Goal: Task Accomplishment & Management: Manage account settings

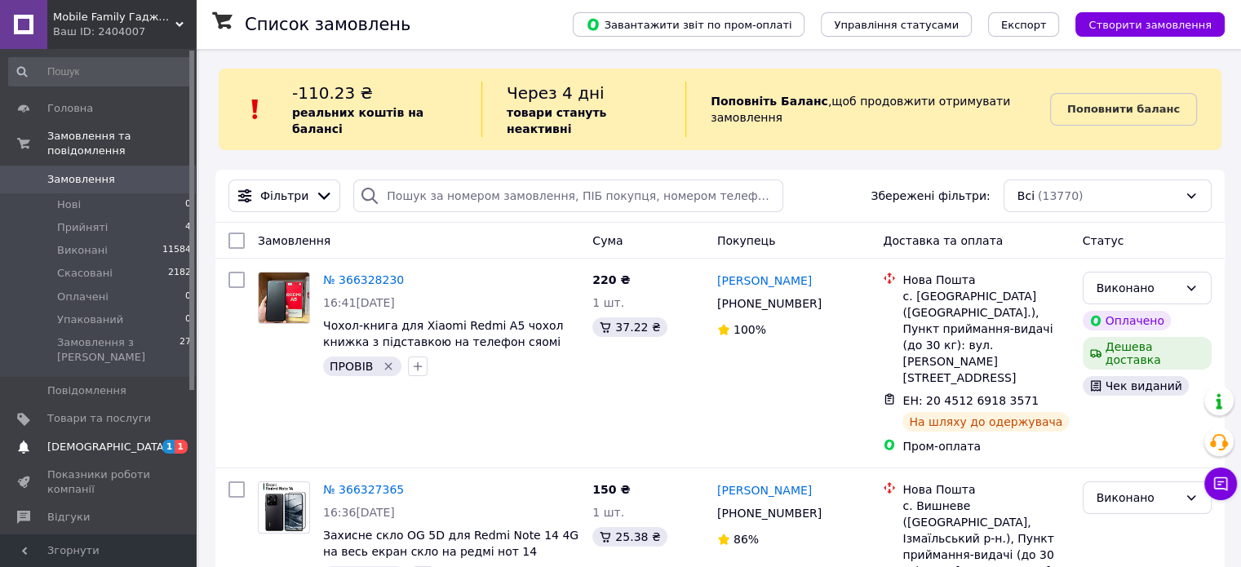
click at [103, 440] on span "[DEMOGRAPHIC_DATA]" at bounding box center [107, 447] width 121 height 15
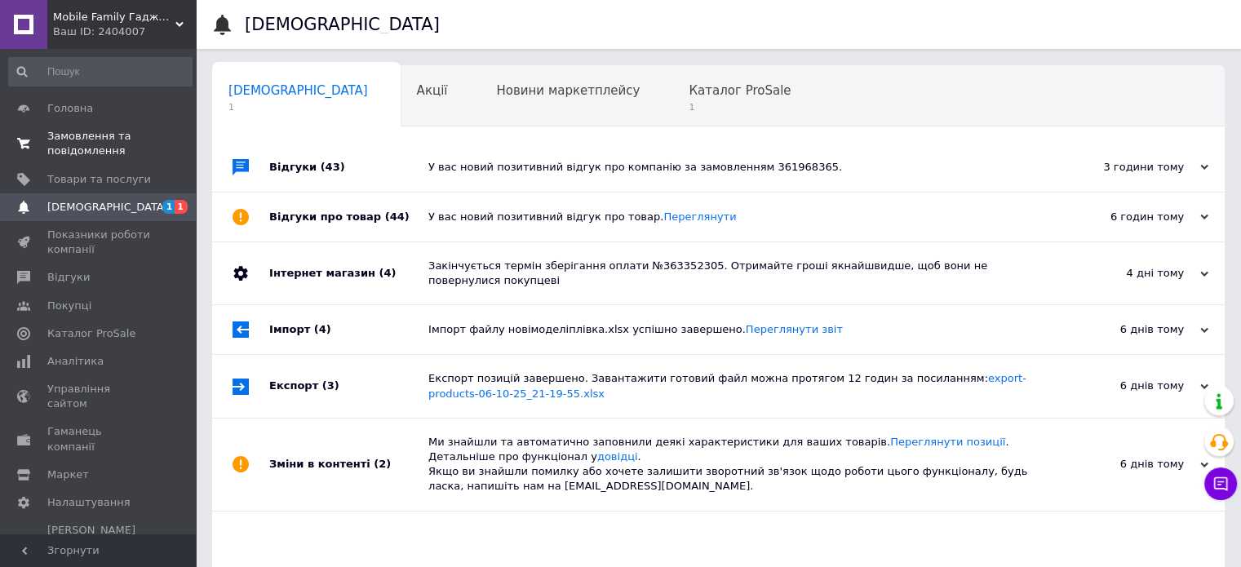
click at [132, 162] on link "Замовлення та повідомлення 0 0" at bounding box center [100, 143] width 201 height 42
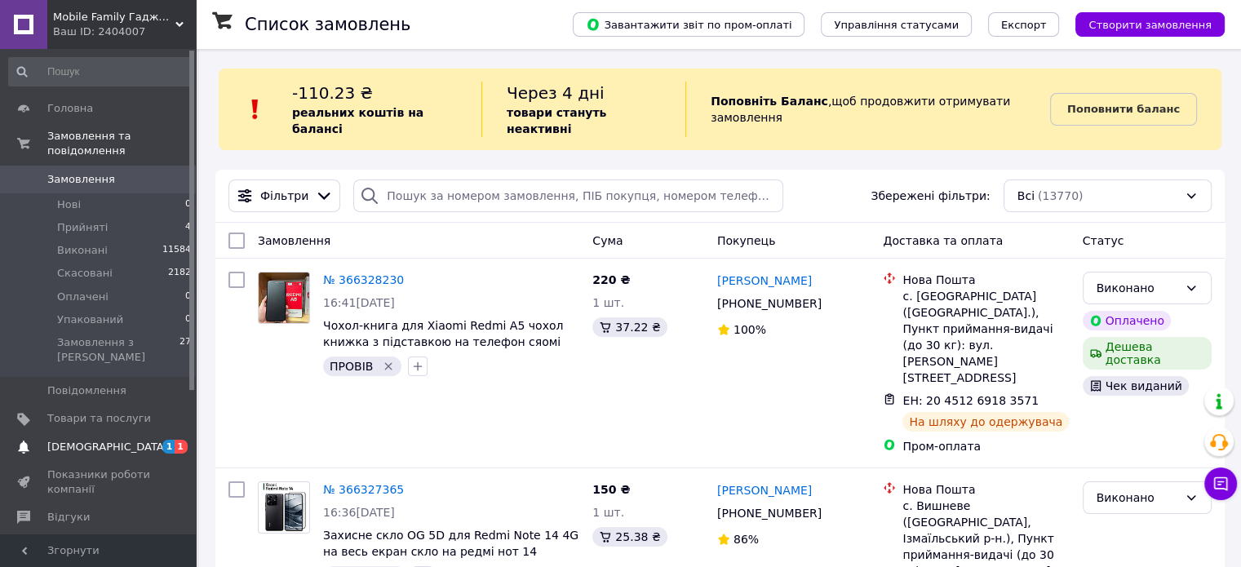
click at [160, 440] on span "1 1" at bounding box center [173, 447] width 45 height 15
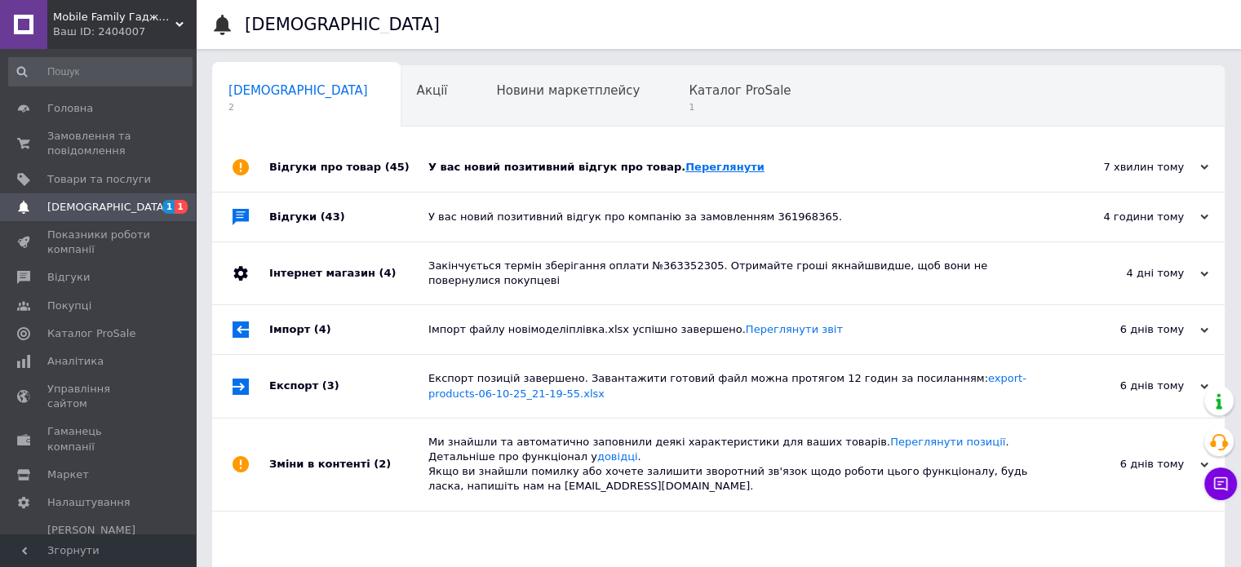
click at [703, 166] on link "Переглянути" at bounding box center [725, 167] width 79 height 12
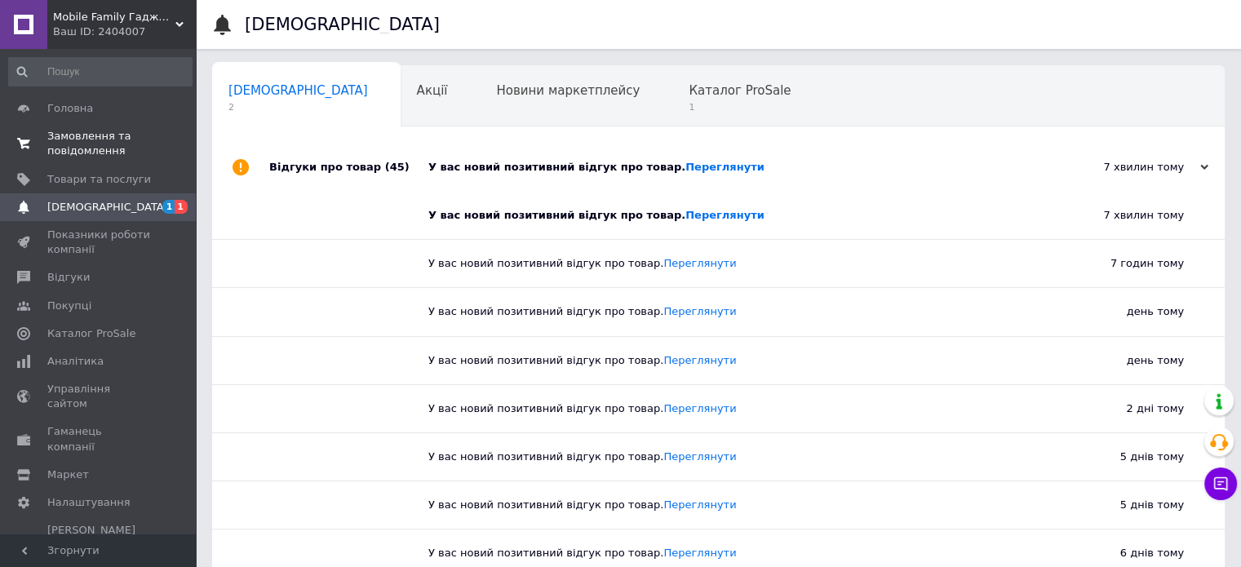
click at [73, 149] on span "Замовлення та повідомлення" at bounding box center [99, 143] width 104 height 29
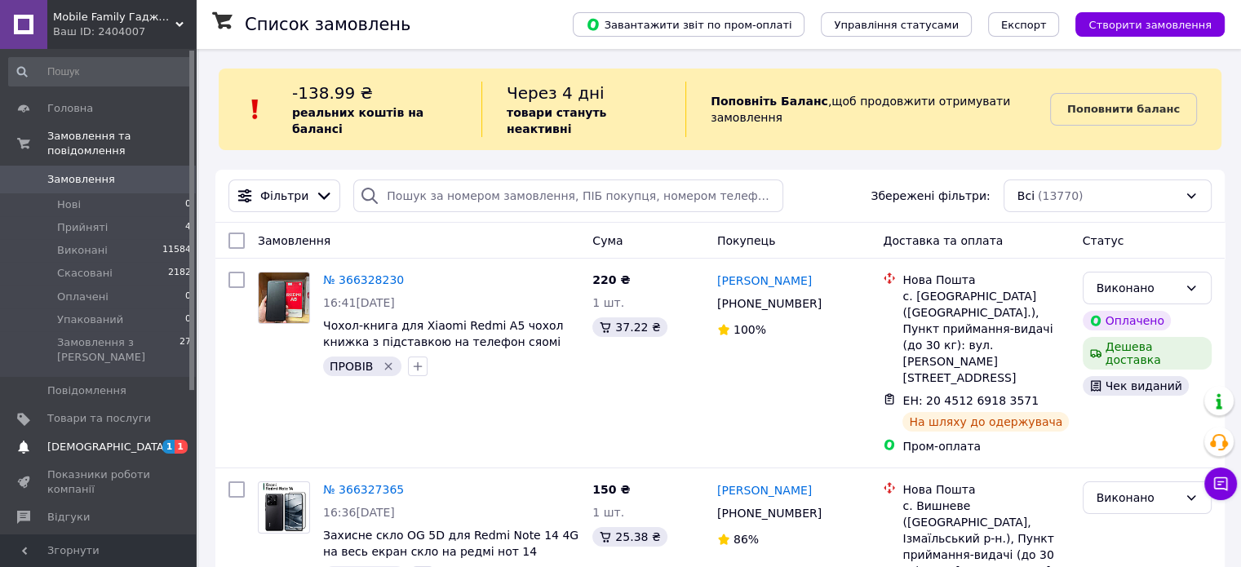
click at [117, 433] on link "[DEMOGRAPHIC_DATA] 1 1" at bounding box center [100, 447] width 201 height 28
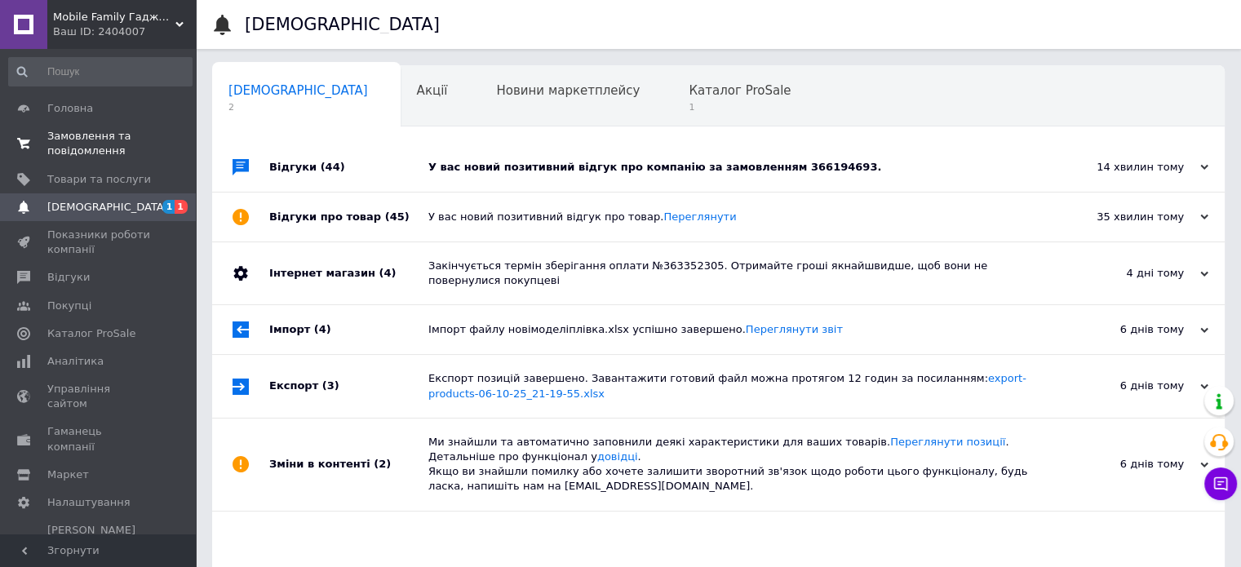
click at [118, 136] on span "Замовлення та повідомлення" at bounding box center [99, 143] width 104 height 29
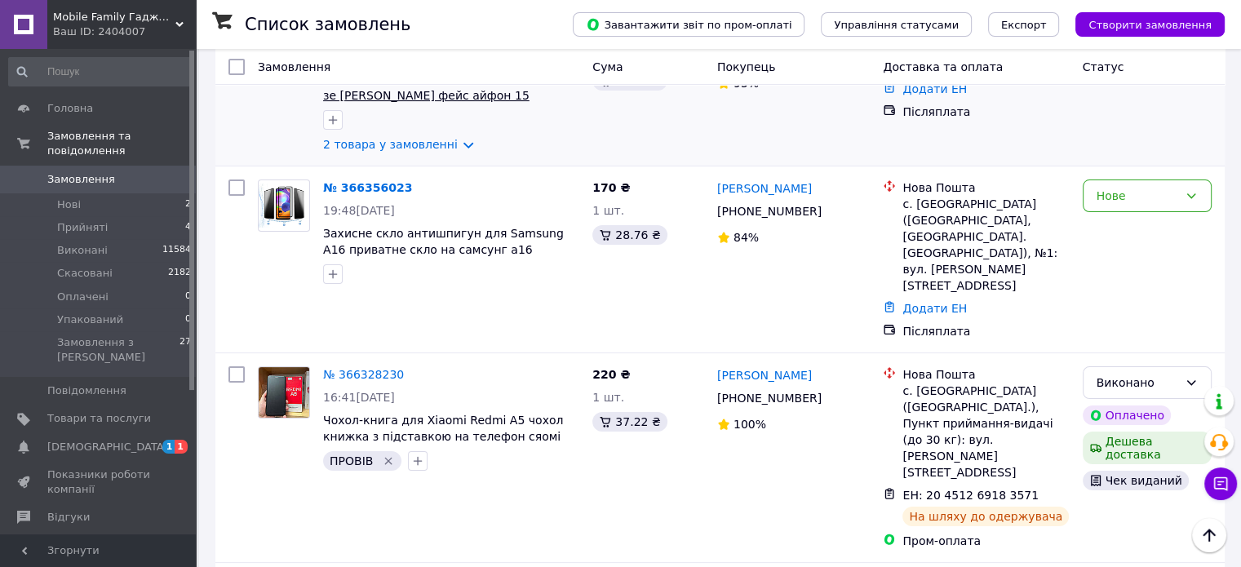
scroll to position [247, 0]
click at [1124, 186] on div "Нове" at bounding box center [1138, 195] width 82 height 18
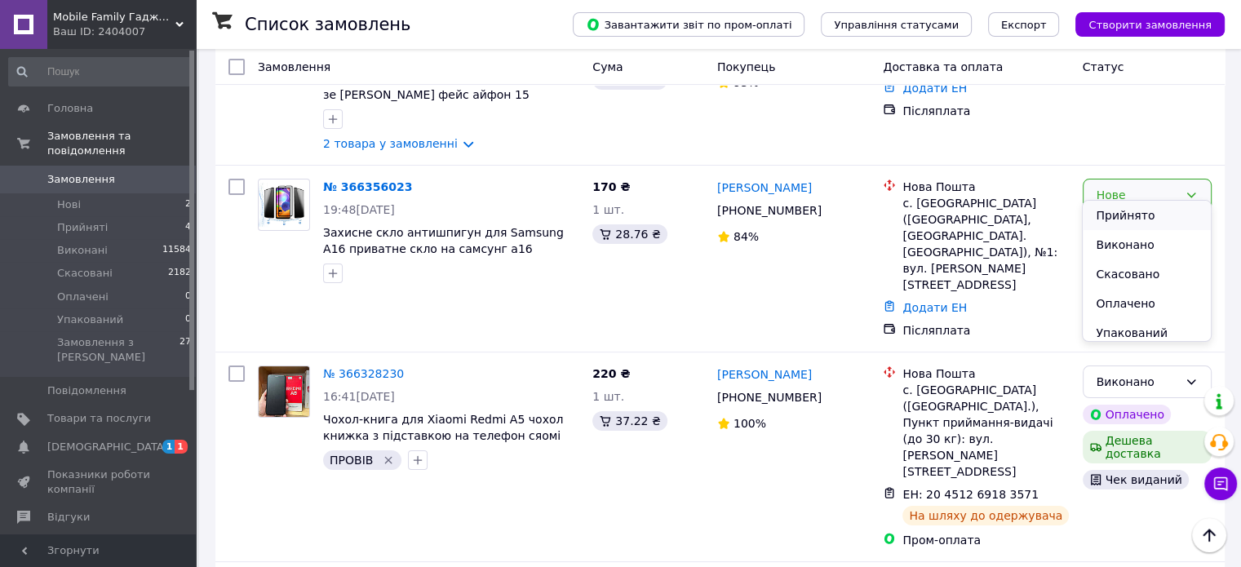
click at [1119, 213] on li "Прийнято" at bounding box center [1146, 215] width 127 height 29
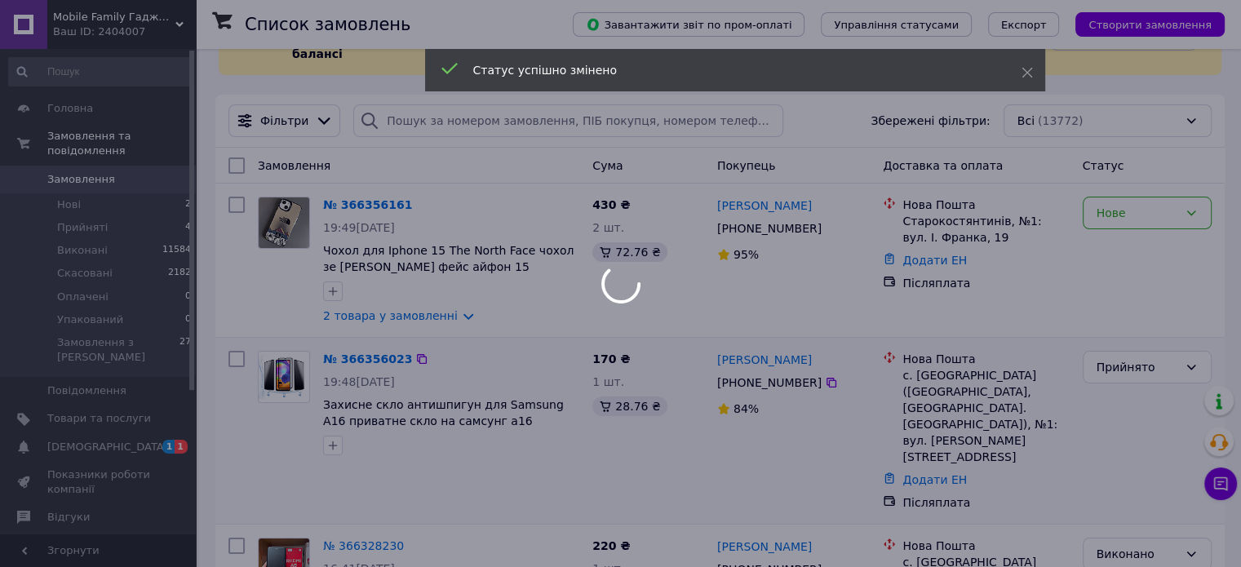
scroll to position [77, 0]
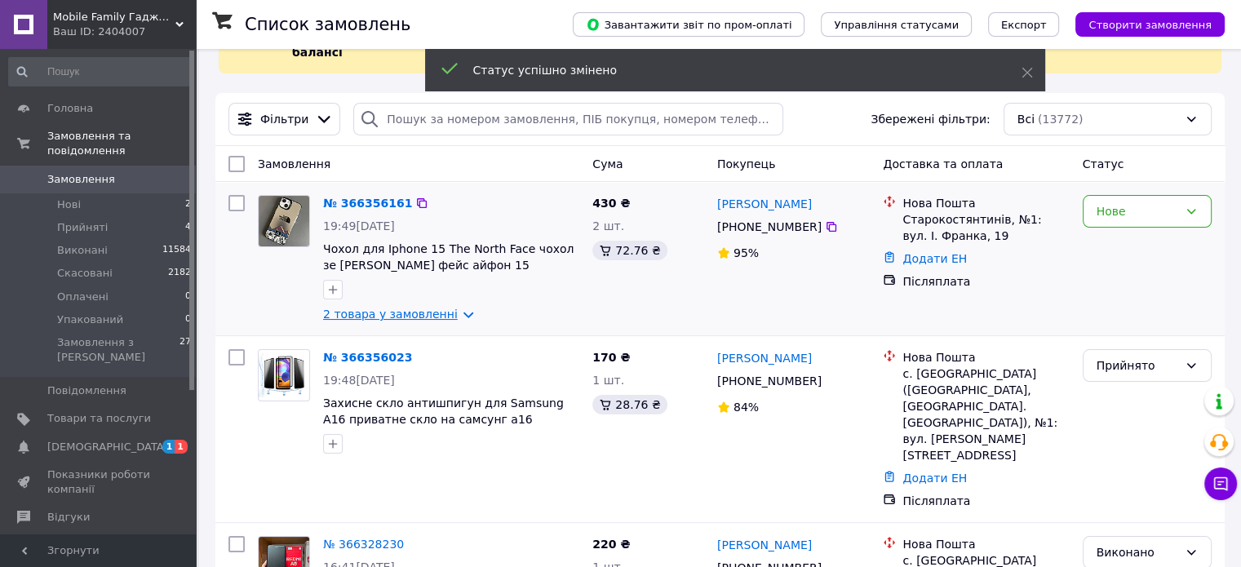
click at [415, 308] on link "2 товара у замовленні" at bounding box center [390, 314] width 135 height 13
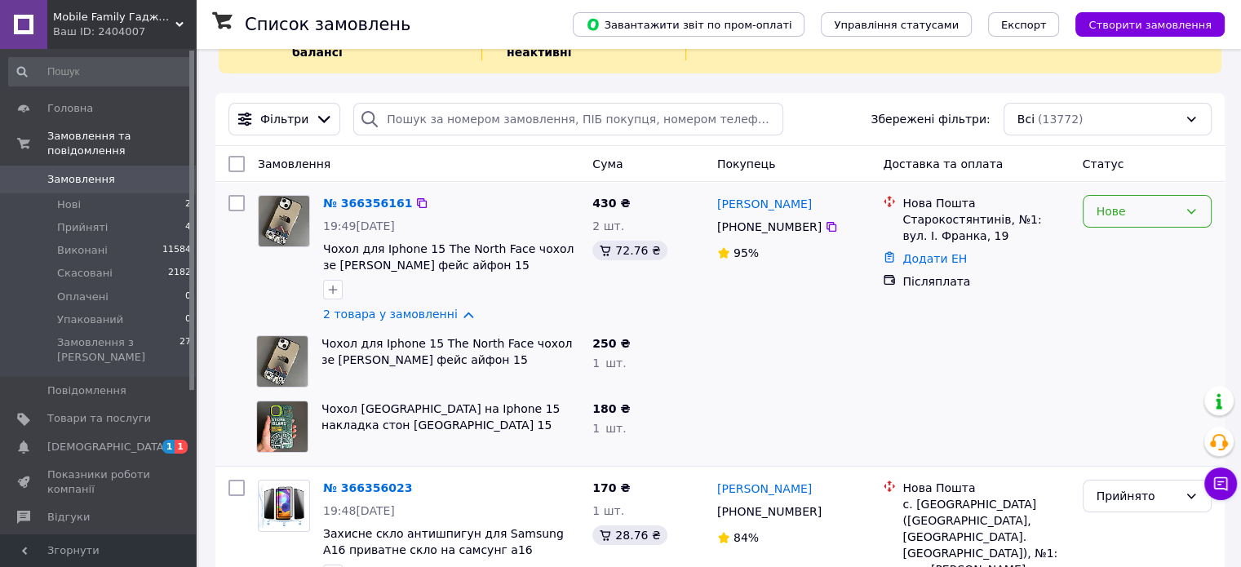
click at [1160, 205] on div "Нове" at bounding box center [1147, 211] width 129 height 33
click at [1146, 228] on li "Прийнято" at bounding box center [1146, 229] width 127 height 29
click at [134, 440] on span "[DEMOGRAPHIC_DATA]" at bounding box center [99, 447] width 104 height 15
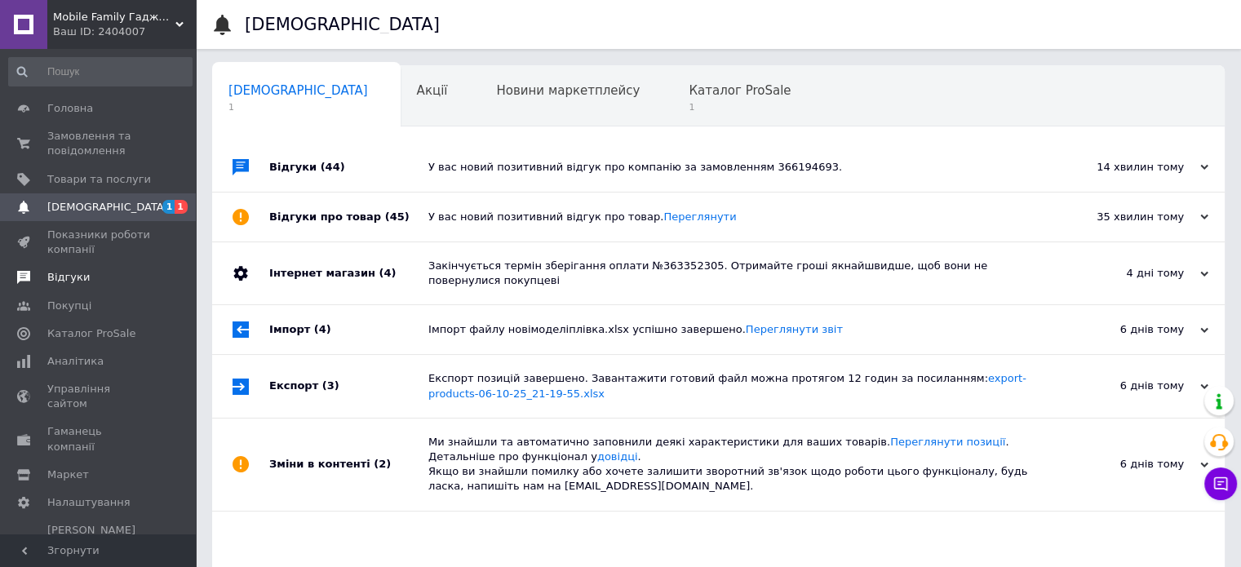
click at [113, 277] on span "Відгуки" at bounding box center [99, 277] width 104 height 15
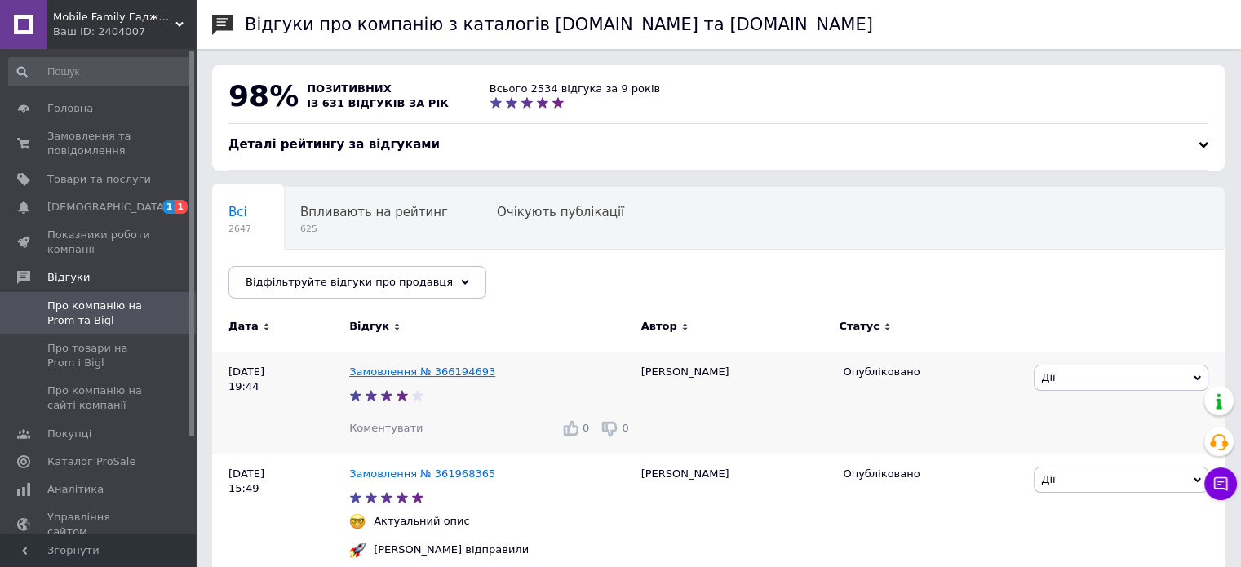
click at [444, 374] on link "Замовлення № 366194693" at bounding box center [422, 372] width 146 height 12
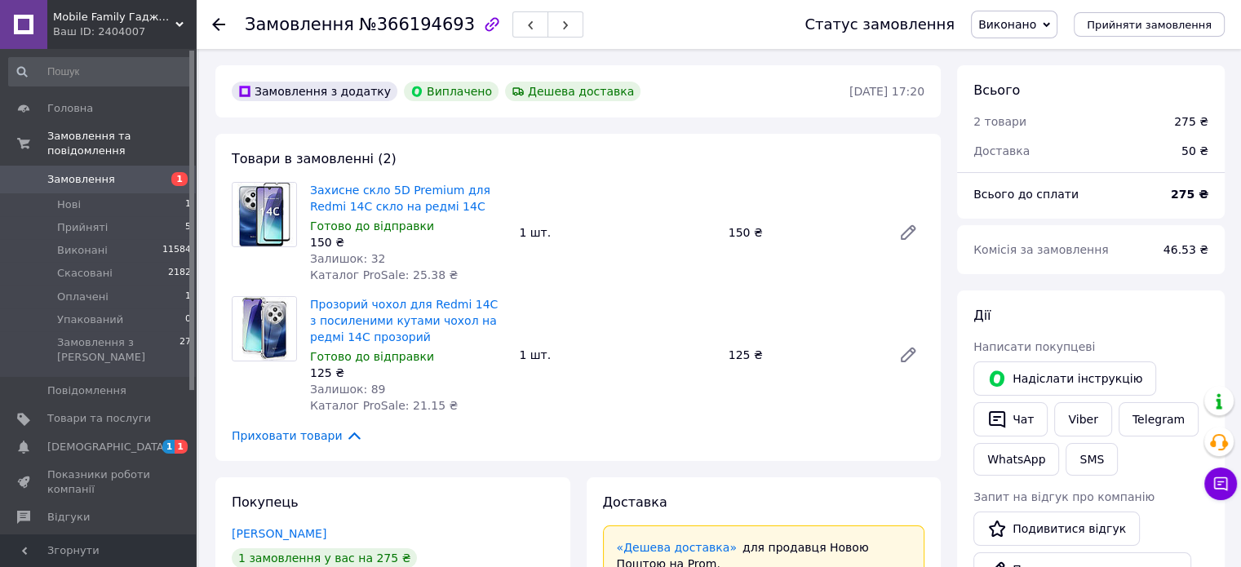
scroll to position [16, 0]
click at [144, 172] on span "Замовлення" at bounding box center [99, 179] width 104 height 15
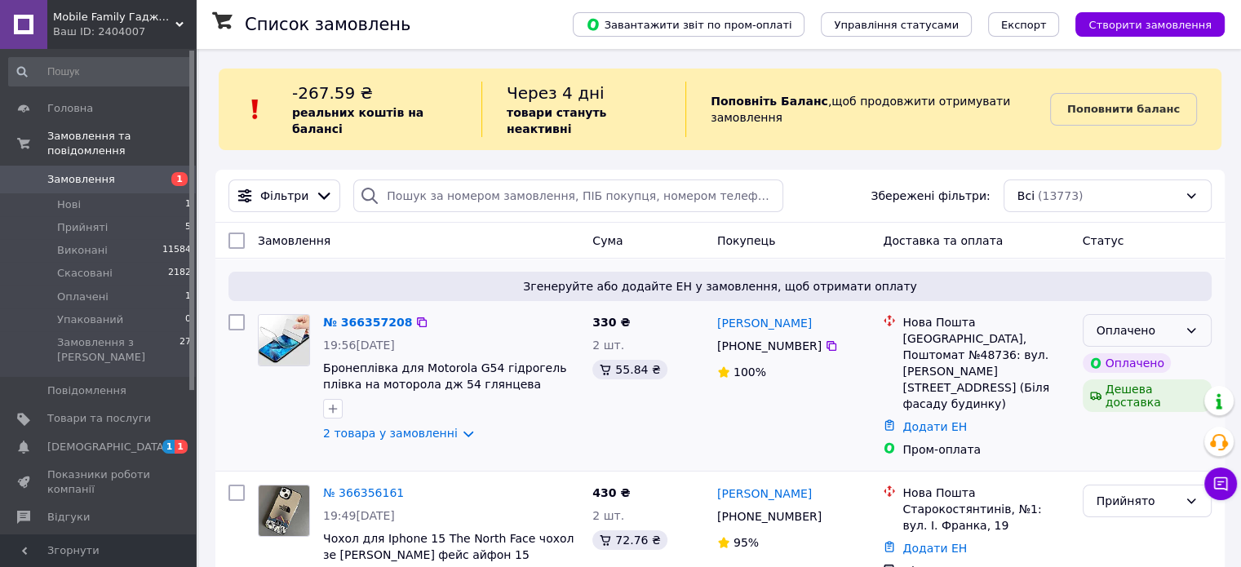
click at [1126, 322] on div "Оплачено" at bounding box center [1138, 331] width 82 height 18
click at [1126, 350] on li "Прийнято" at bounding box center [1146, 349] width 127 height 29
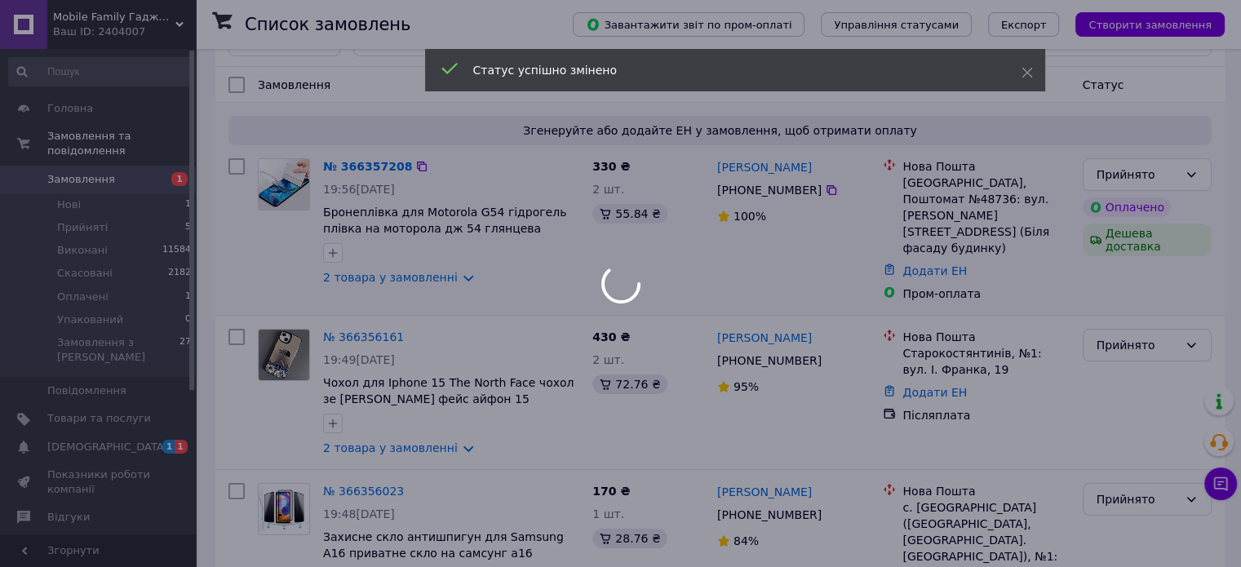
scroll to position [160, 0]
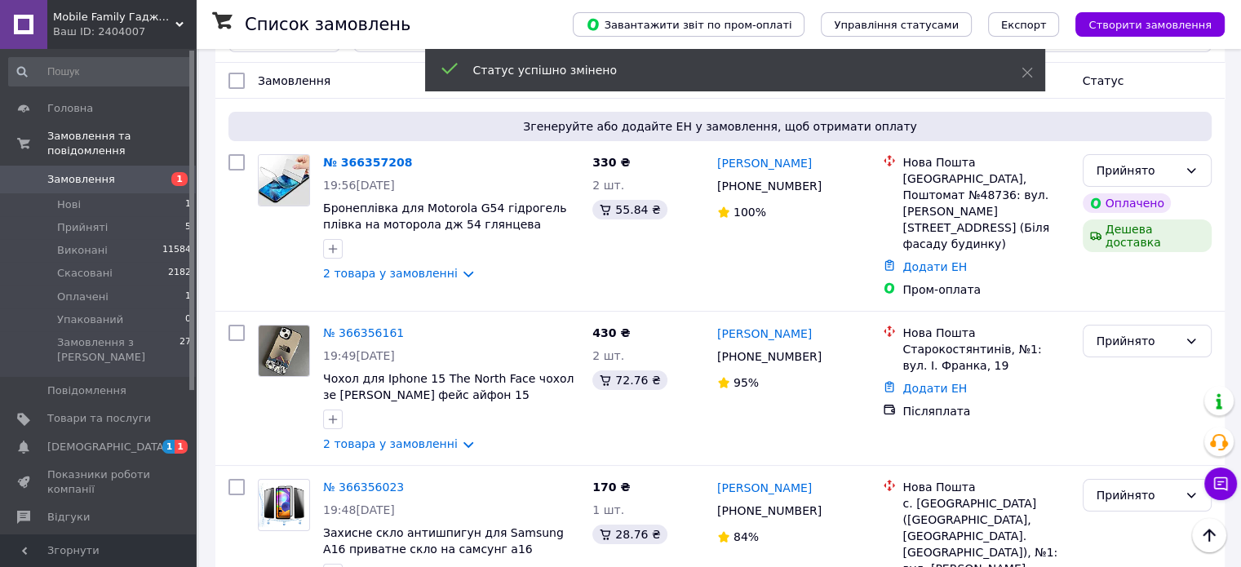
click at [430, 267] on link "2 товара у замовленні" at bounding box center [390, 273] width 135 height 13
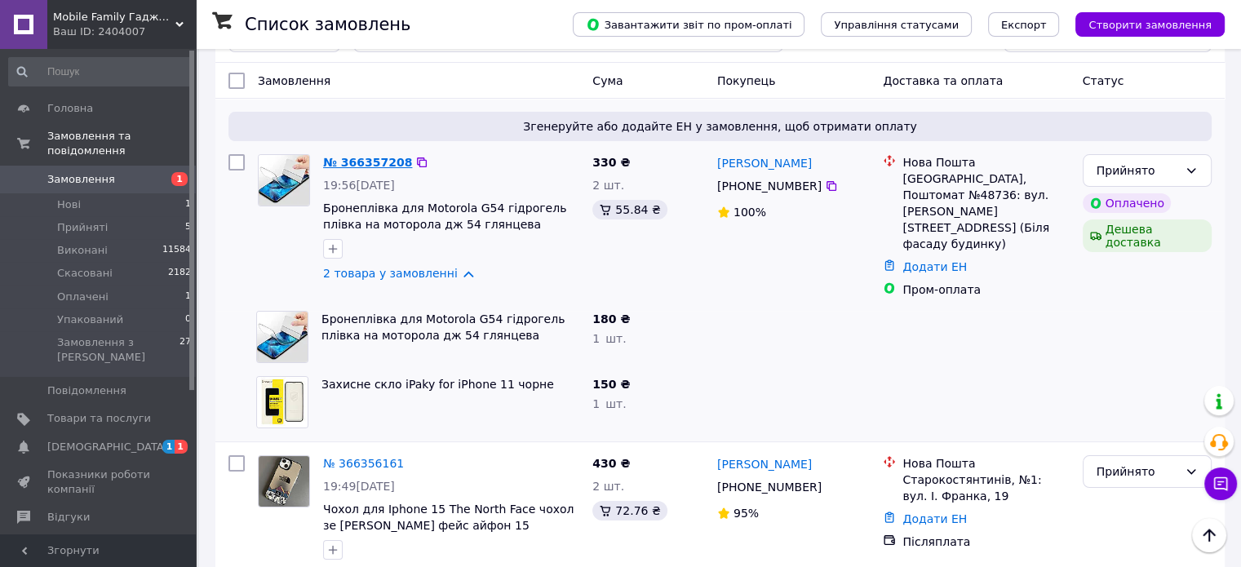
click at [381, 156] on link "№ 366357208" at bounding box center [367, 162] width 89 height 13
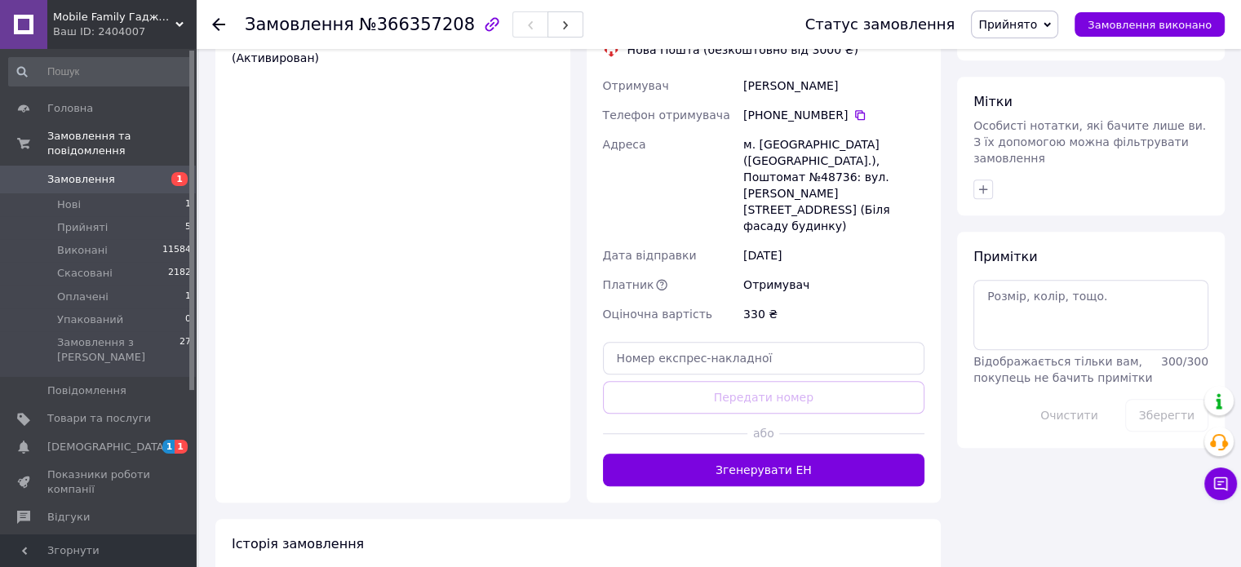
scroll to position [1179, 0]
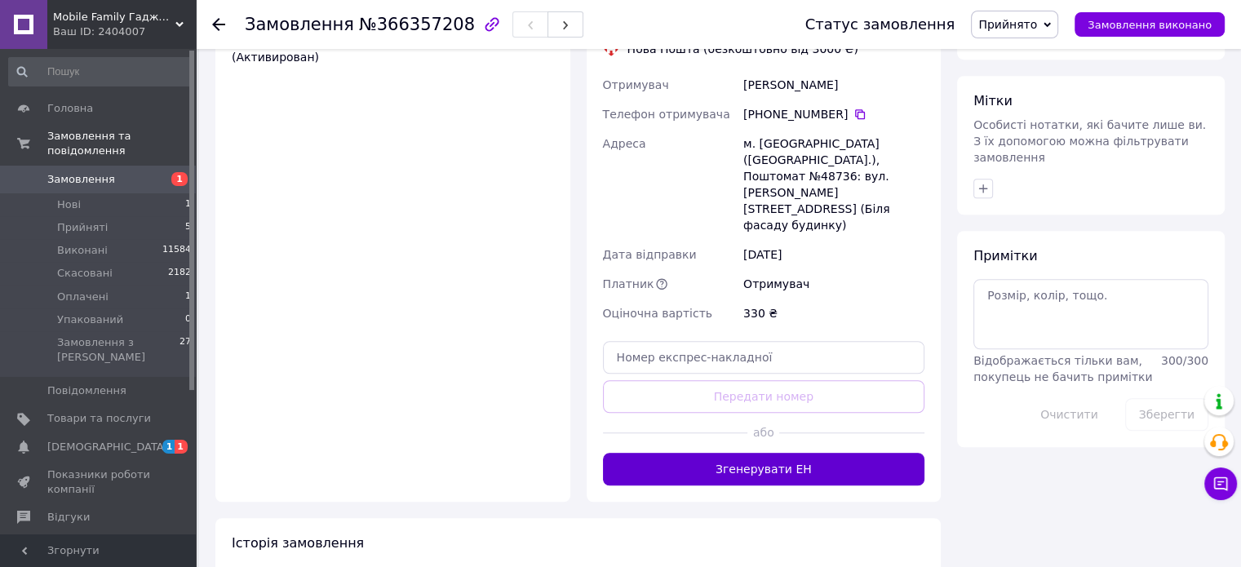
click at [717, 453] on button "Згенерувати ЕН" at bounding box center [764, 469] width 322 height 33
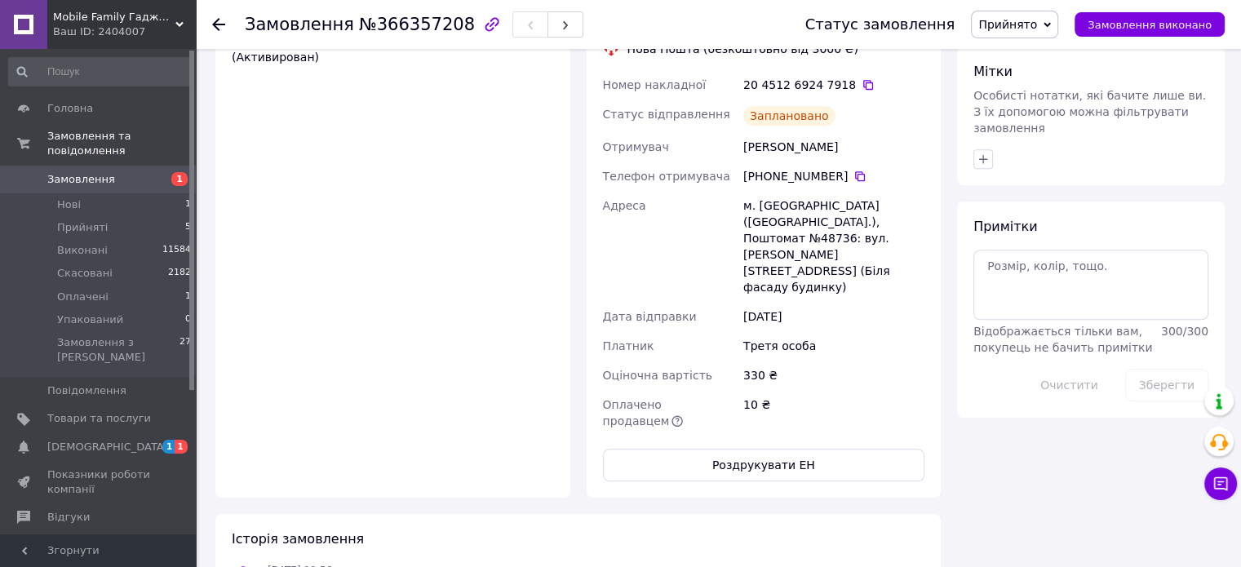
click at [78, 172] on span "Замовлення" at bounding box center [81, 179] width 68 height 15
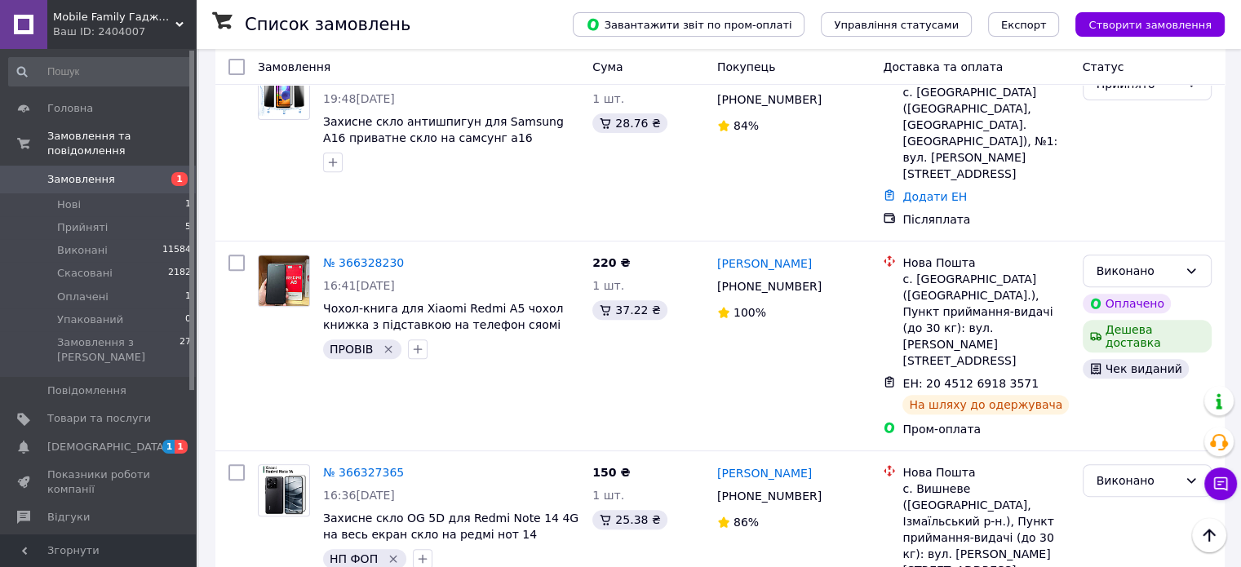
scroll to position [617, 0]
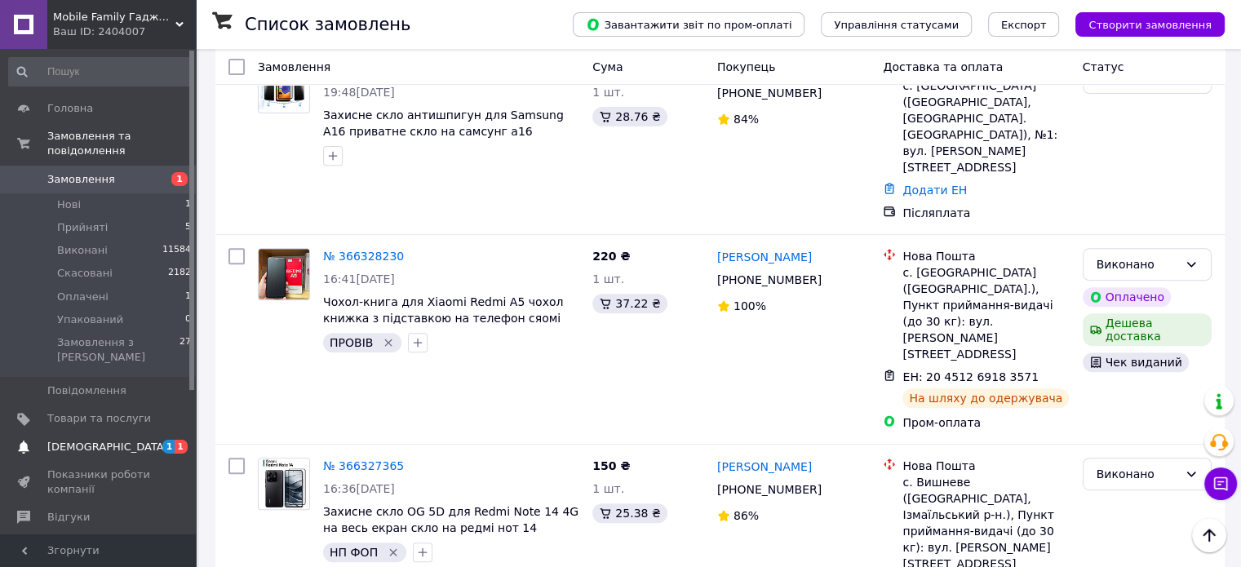
click at [149, 440] on span "[DEMOGRAPHIC_DATA]" at bounding box center [99, 447] width 104 height 15
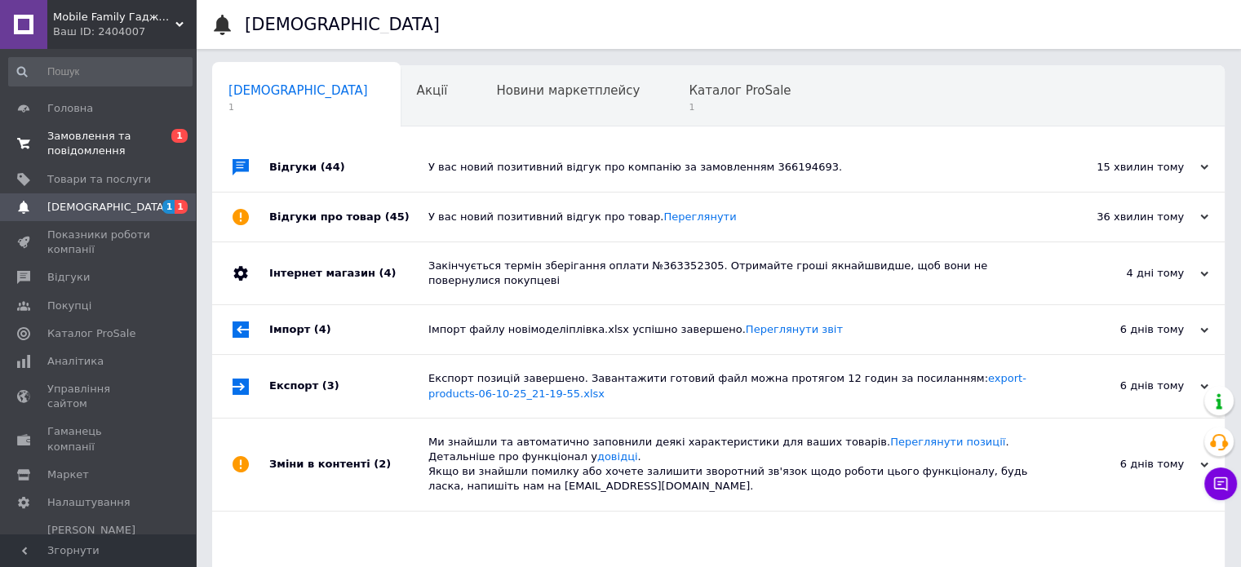
click at [104, 159] on link "Замовлення та повідомлення 0 1" at bounding box center [100, 143] width 201 height 42
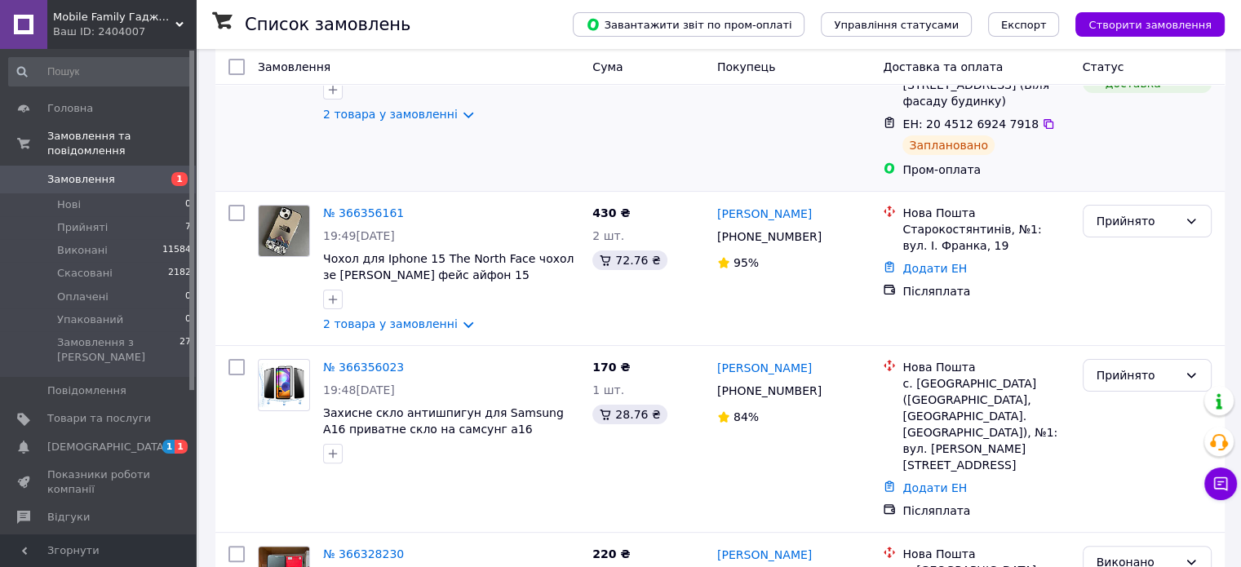
scroll to position [330, 0]
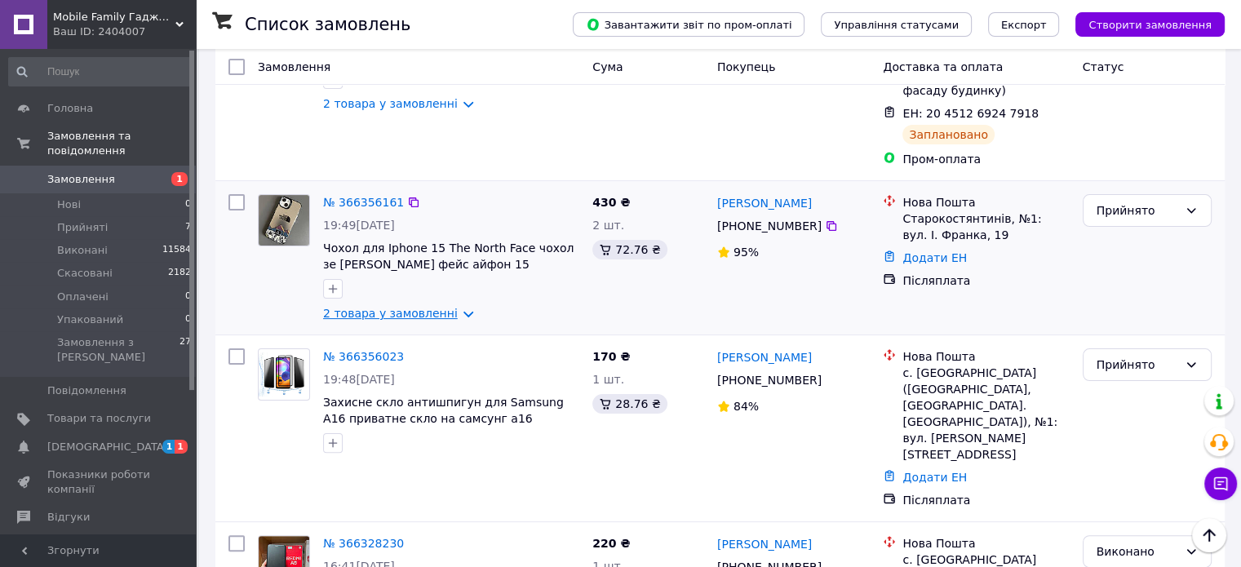
click at [397, 307] on link "2 товара у замовленні" at bounding box center [390, 313] width 135 height 13
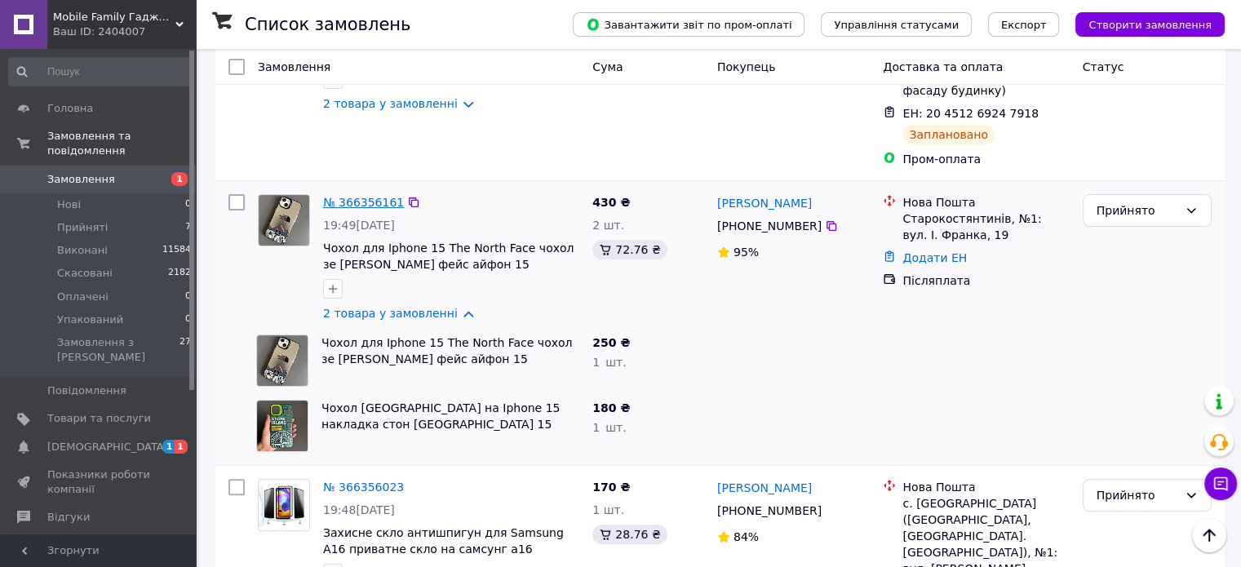
click at [373, 196] on link "№ 366356161" at bounding box center [363, 202] width 81 height 13
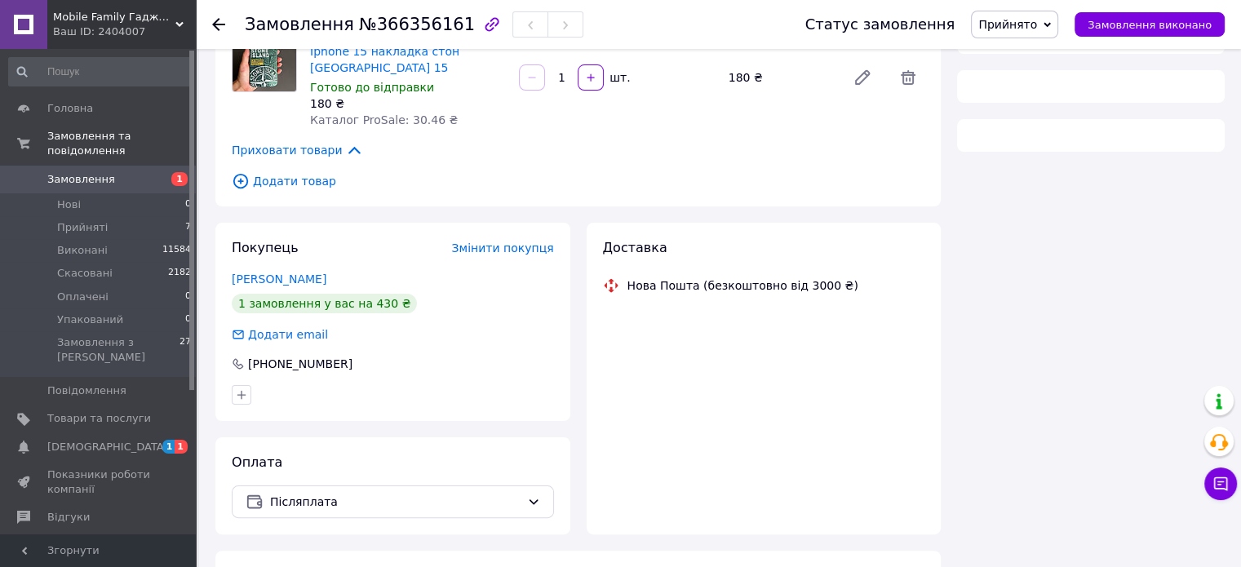
scroll to position [330, 0]
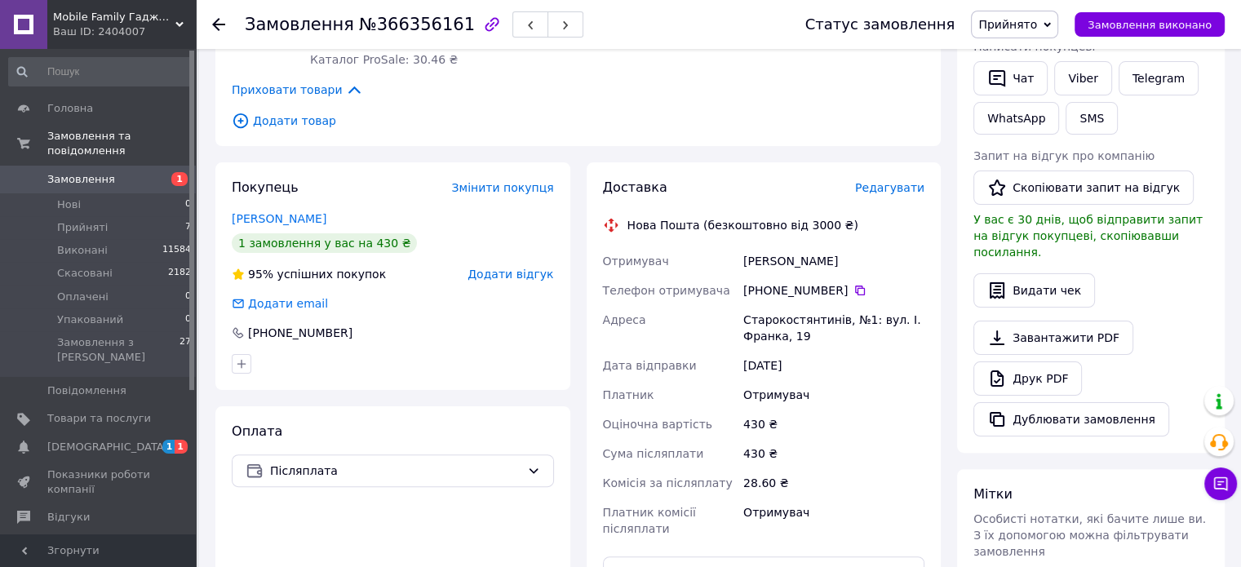
click at [666, 351] on div "Дата відправки" at bounding box center [670, 365] width 141 height 29
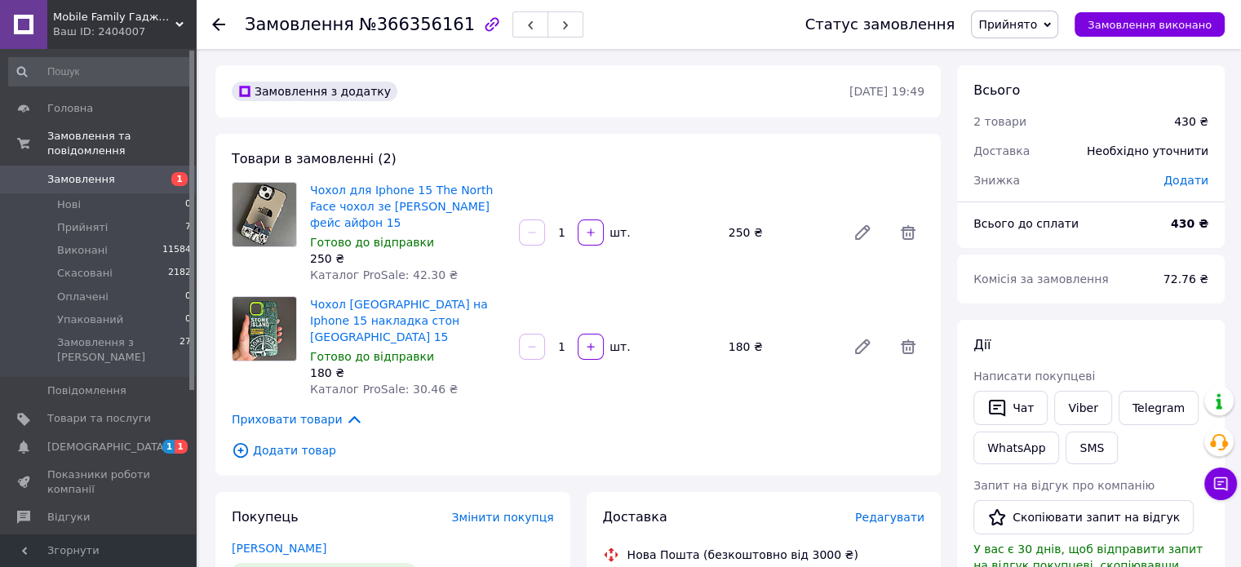
scroll to position [0, 0]
click at [127, 440] on span "[DEMOGRAPHIC_DATA]" at bounding box center [99, 447] width 104 height 15
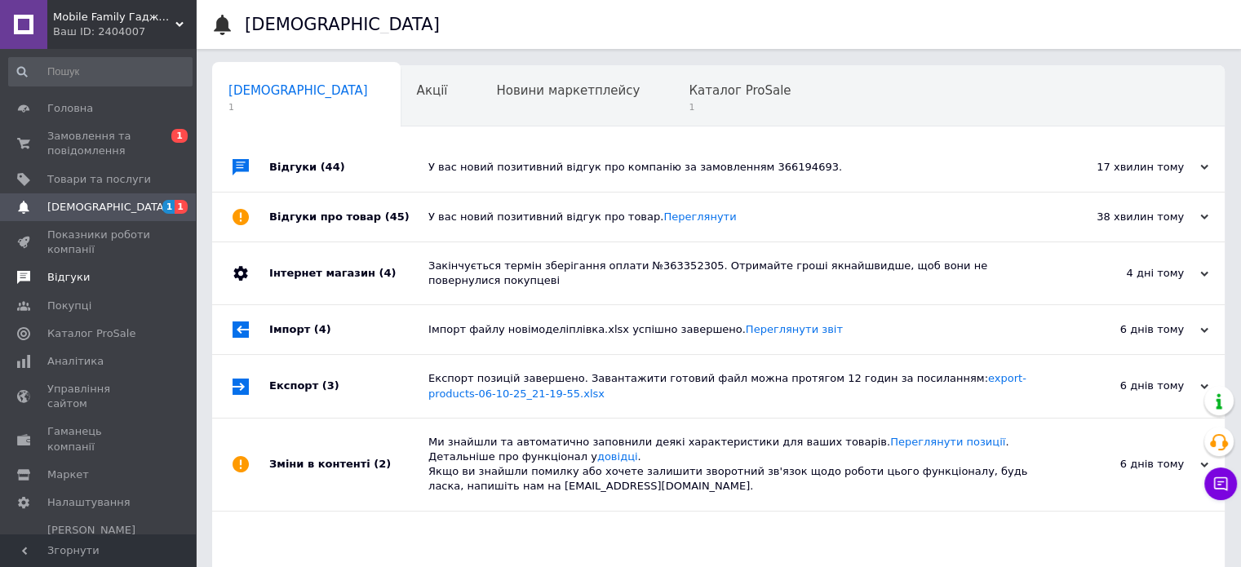
click at [121, 278] on span "Відгуки" at bounding box center [99, 277] width 104 height 15
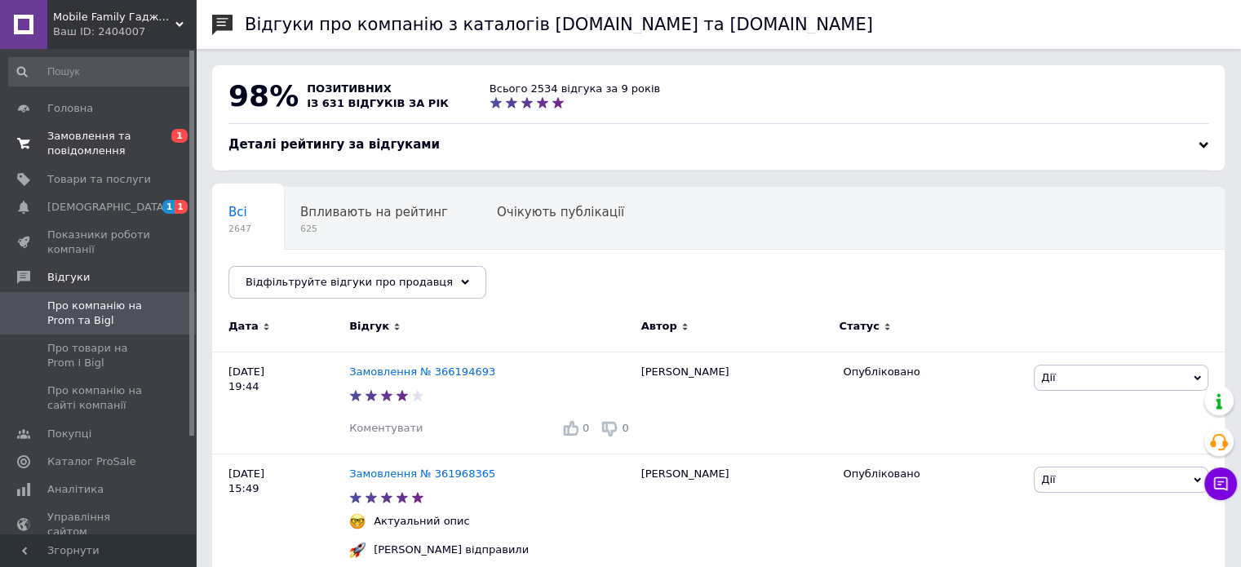
click at [115, 152] on span "Замовлення та повідомлення" at bounding box center [99, 143] width 104 height 29
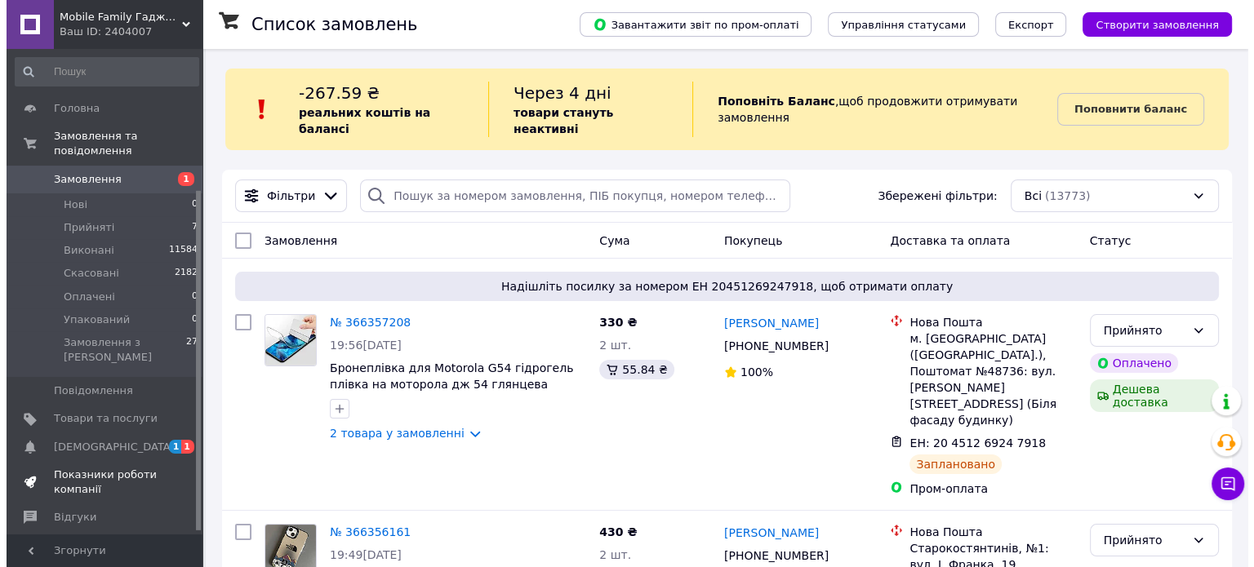
scroll to position [205, 0]
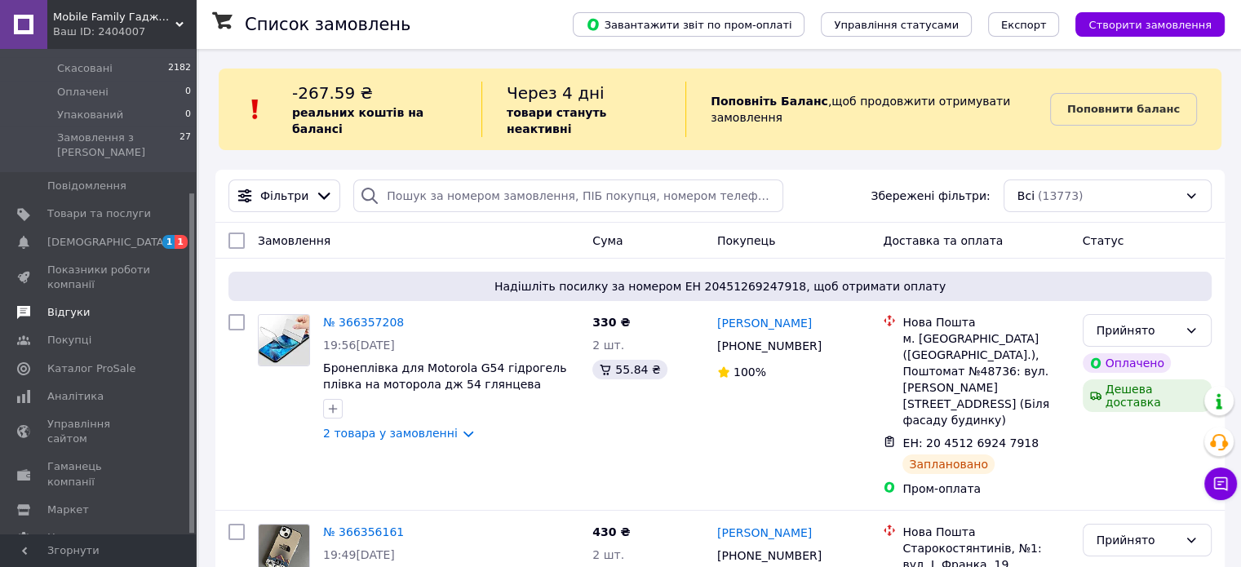
click at [121, 299] on link "Відгуки" at bounding box center [100, 313] width 201 height 28
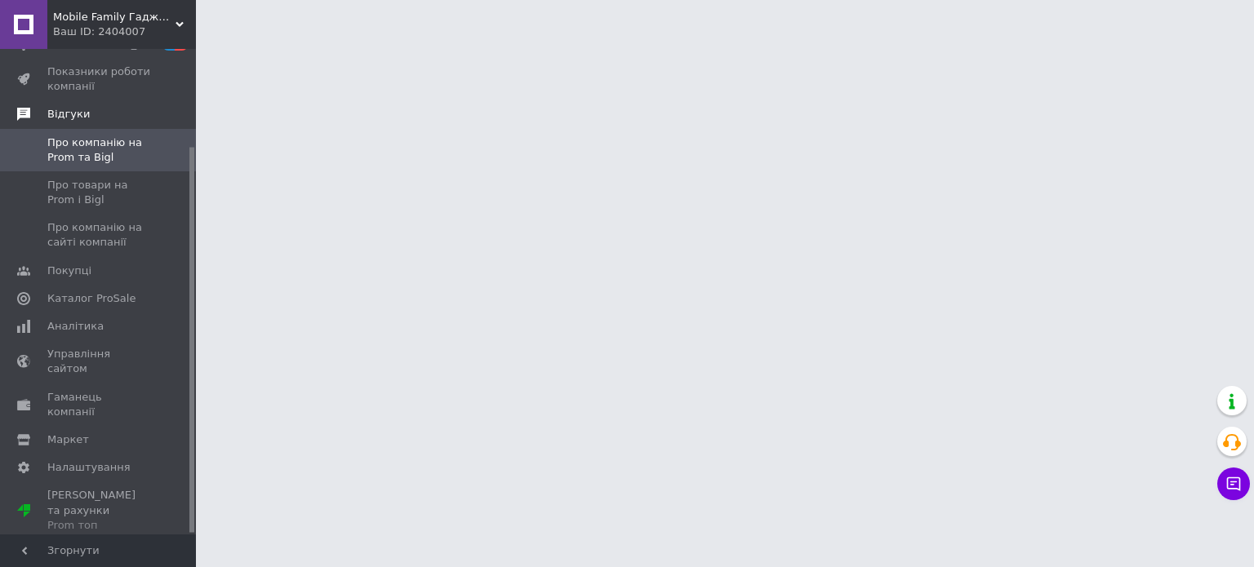
scroll to position [122, 0]
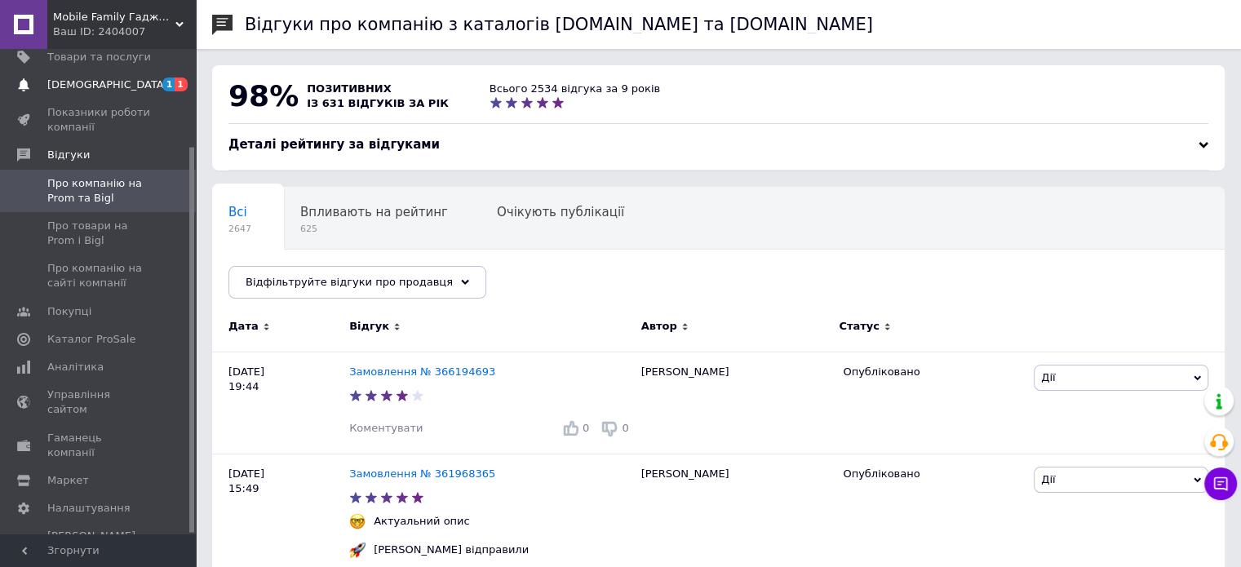
click at [130, 87] on span "[DEMOGRAPHIC_DATA]" at bounding box center [99, 85] width 104 height 15
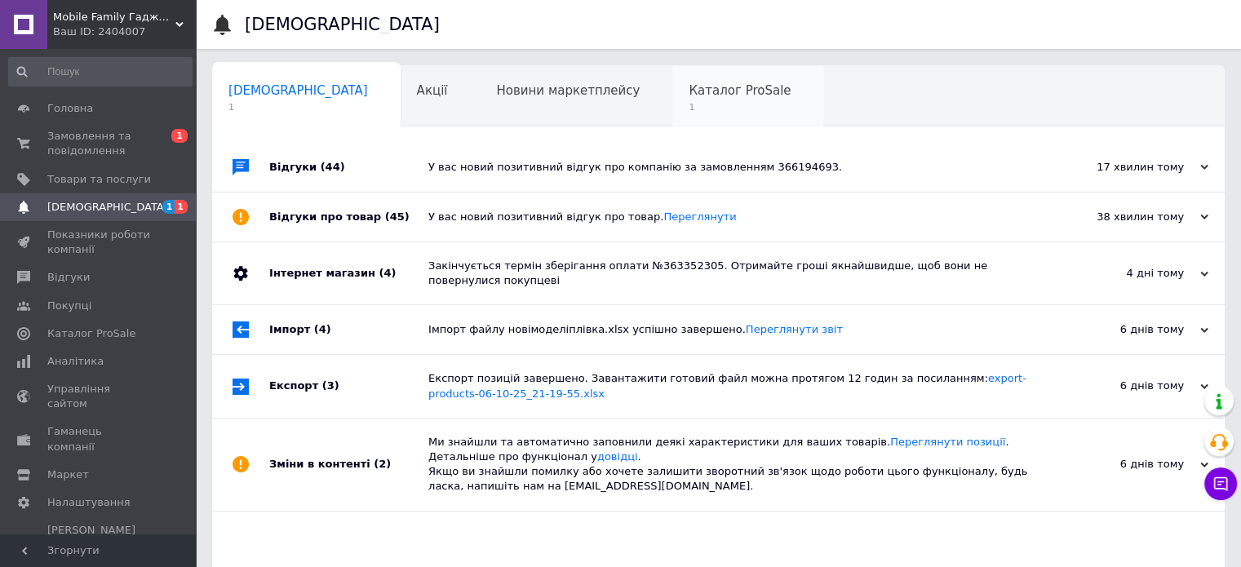
click at [689, 97] on span "Каталог ProSale" at bounding box center [740, 90] width 102 height 15
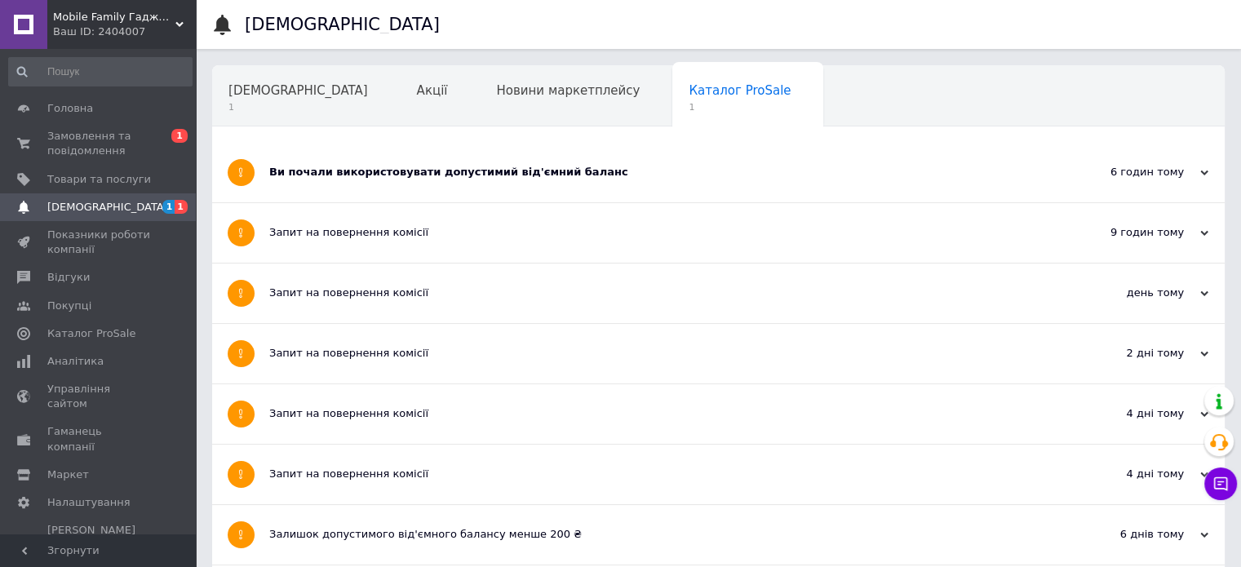
click at [656, 175] on div "Ви почали використовувати допустимий від'ємний баланс" at bounding box center [657, 172] width 776 height 15
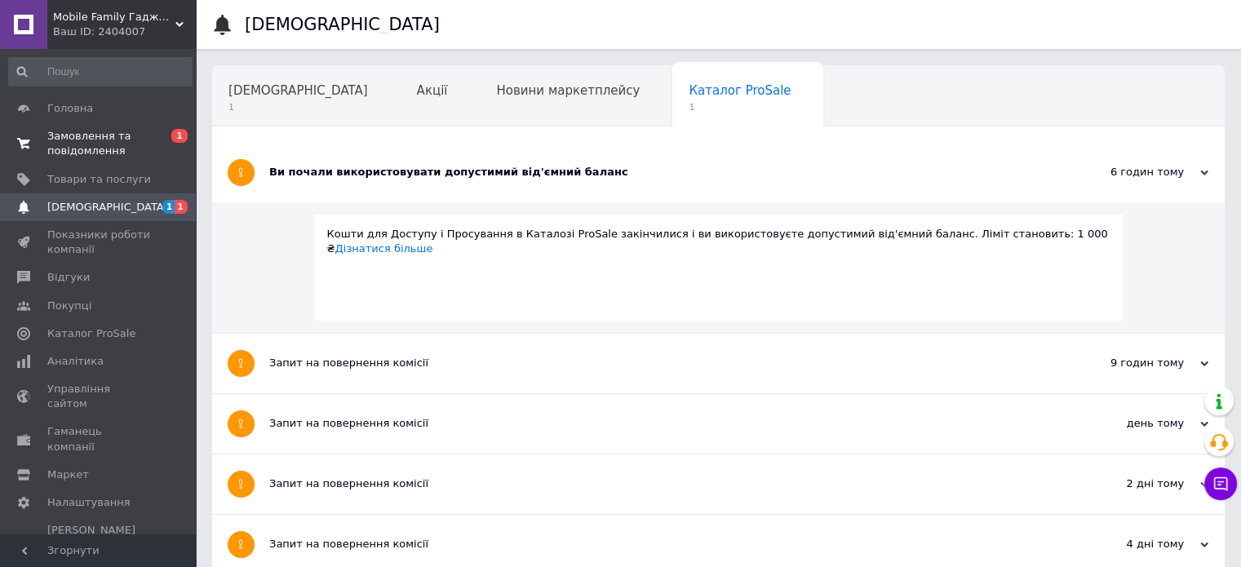
click at [93, 144] on span "Замовлення та повідомлення" at bounding box center [99, 143] width 104 height 29
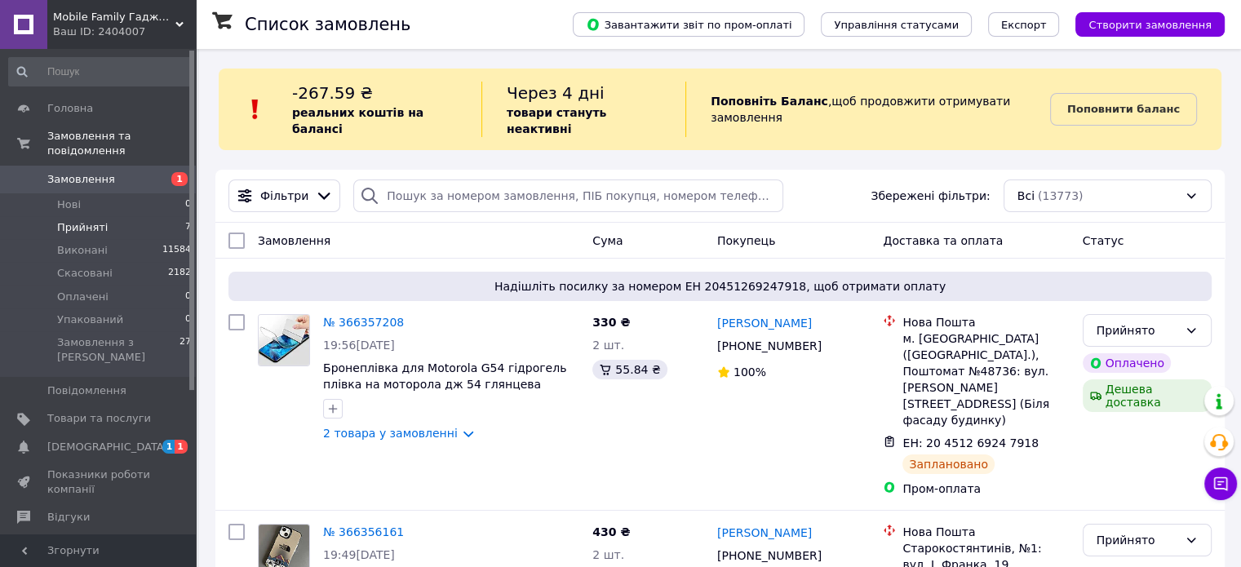
click at [90, 220] on span "Прийняті" at bounding box center [82, 227] width 51 height 15
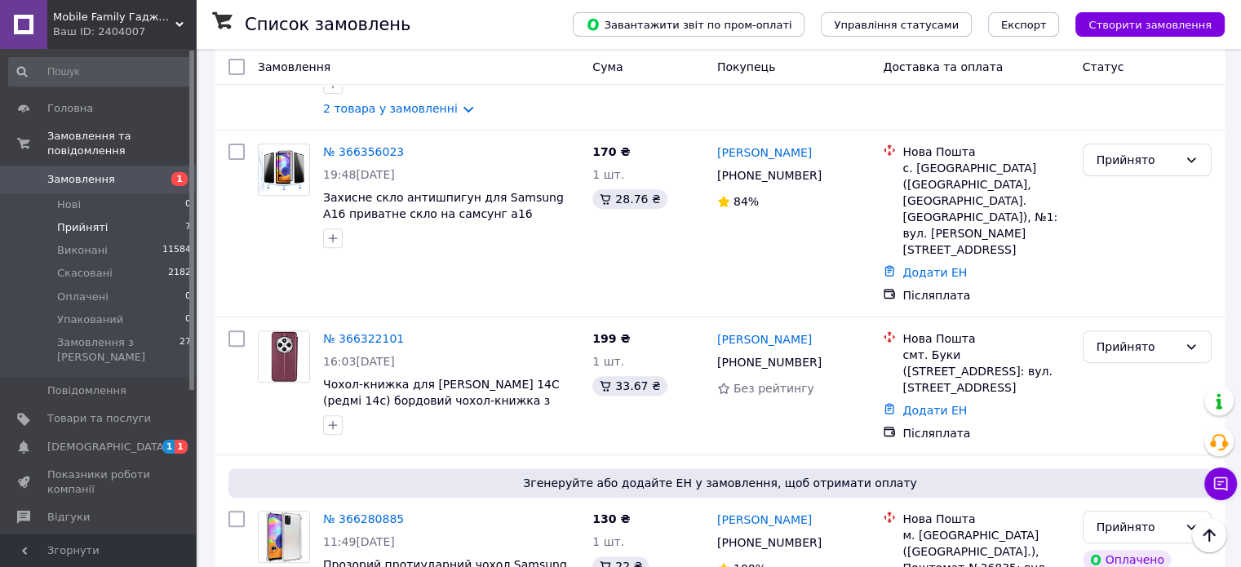
scroll to position [589, 0]
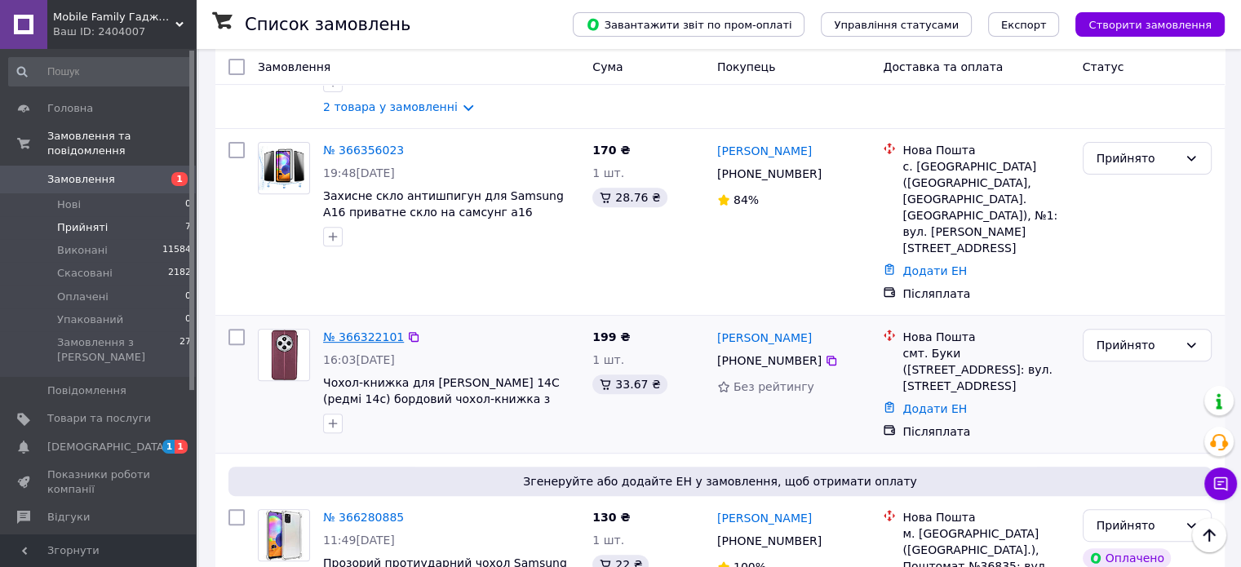
click at [359, 331] on link "№ 366322101" at bounding box center [363, 337] width 81 height 13
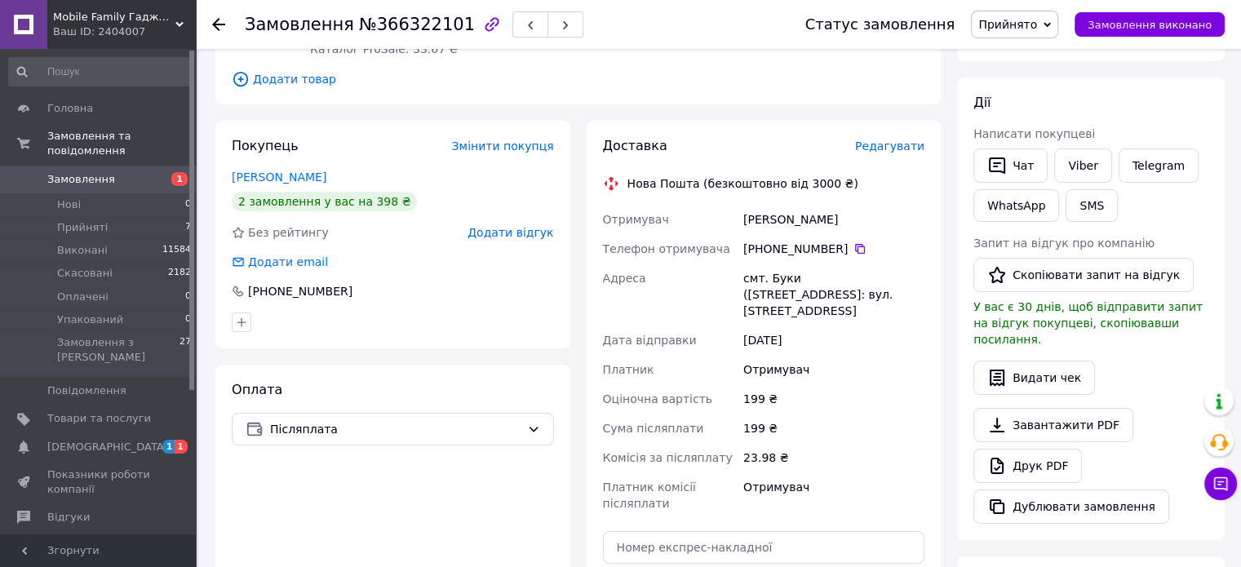
scroll to position [233, 0]
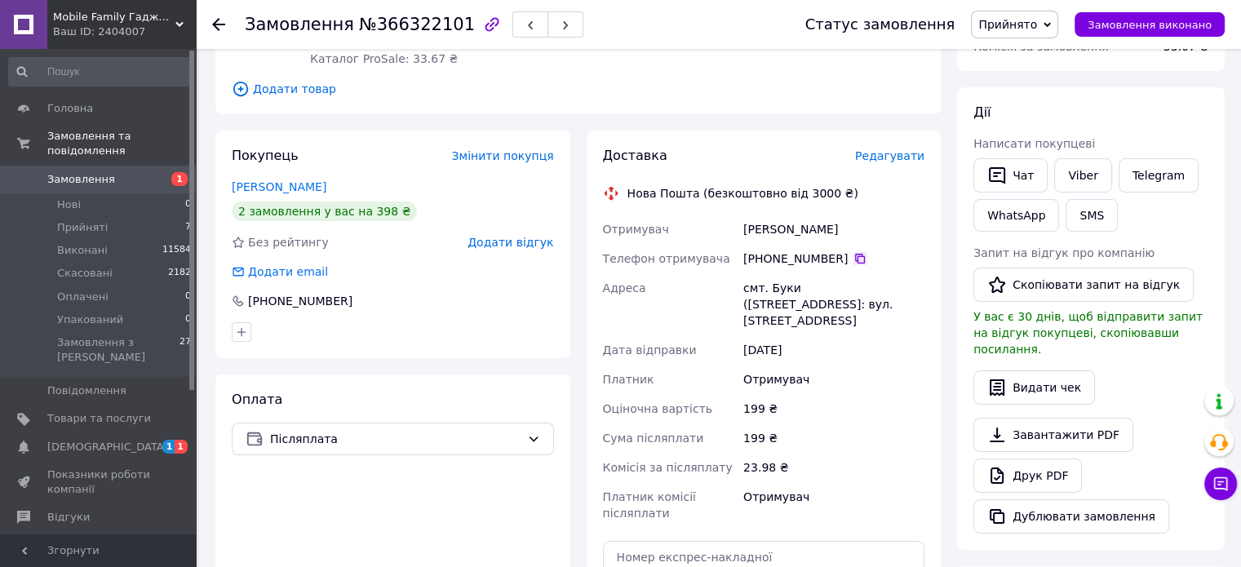
click at [854, 252] on icon at bounding box center [860, 258] width 13 height 13
click at [754, 218] on div "Білий Сергій" at bounding box center [834, 229] width 188 height 29
copy div "Білий"
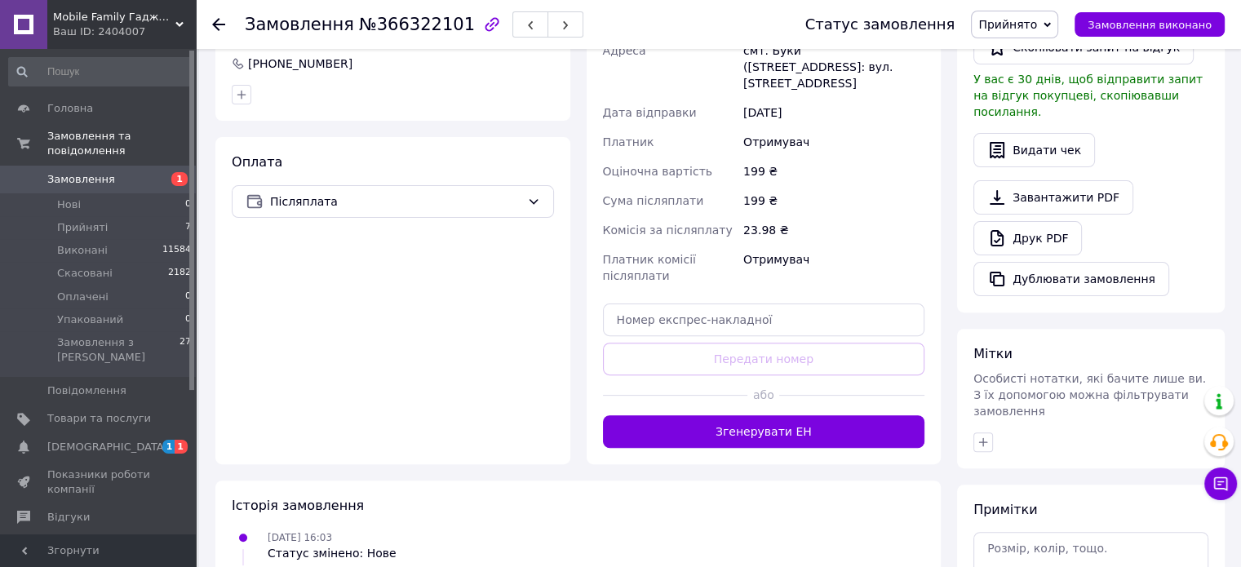
scroll to position [472, 0]
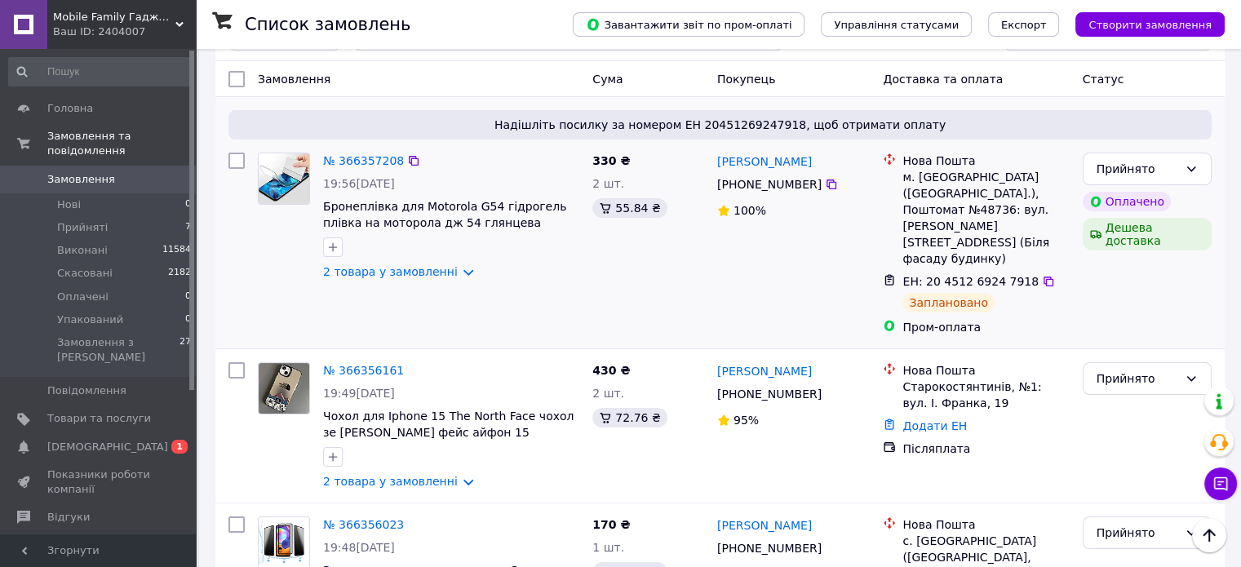
scroll to position [163, 0]
click at [398, 264] on link "2 товара у замовленні" at bounding box center [390, 270] width 135 height 13
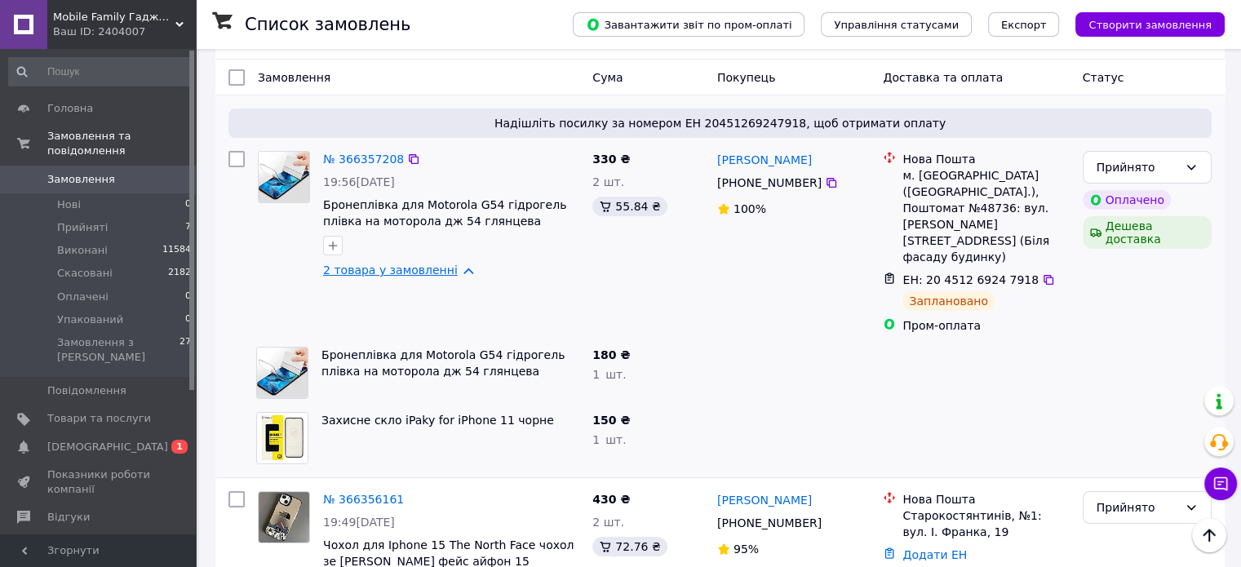
click at [398, 264] on link "2 товара у замовленні" at bounding box center [390, 270] width 135 height 13
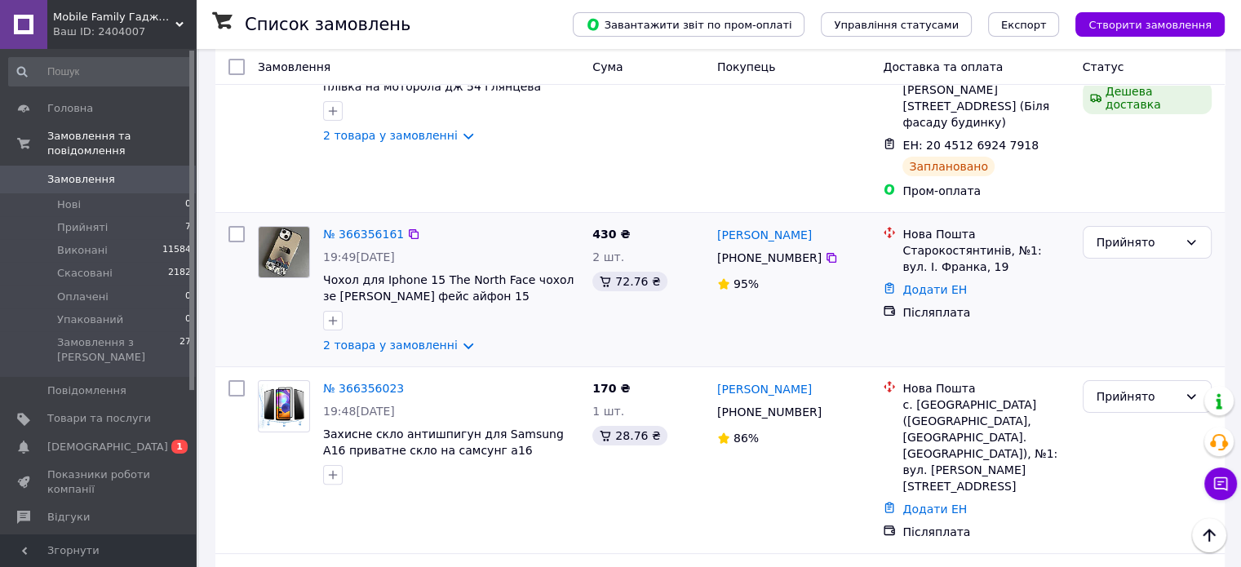
scroll to position [326, 0]
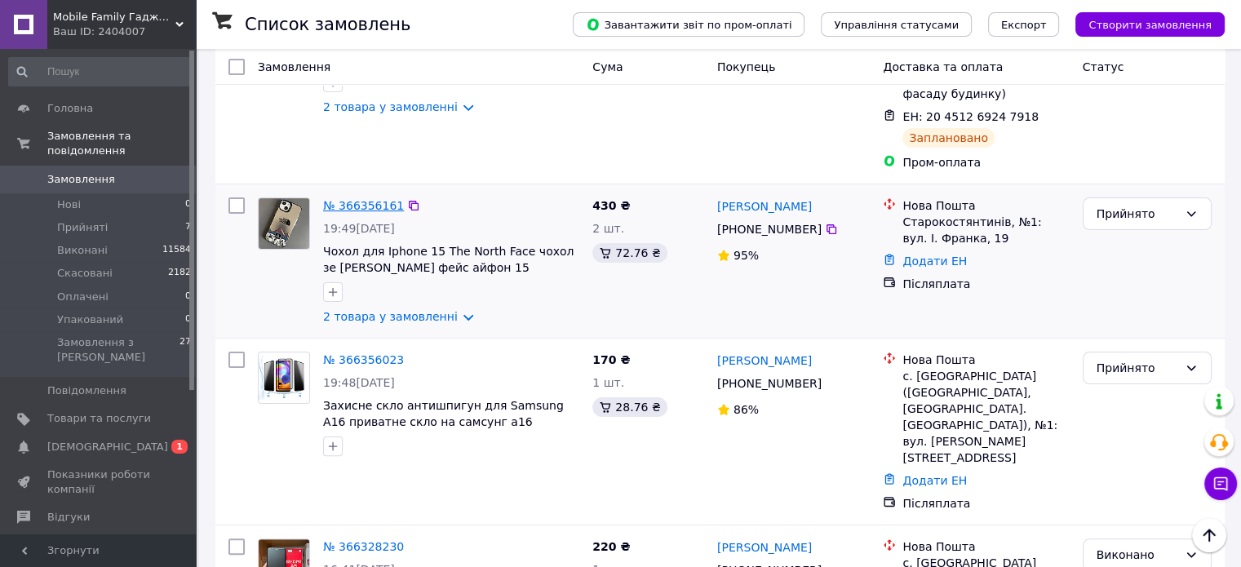
click at [363, 199] on link "№ 366356161" at bounding box center [363, 205] width 81 height 13
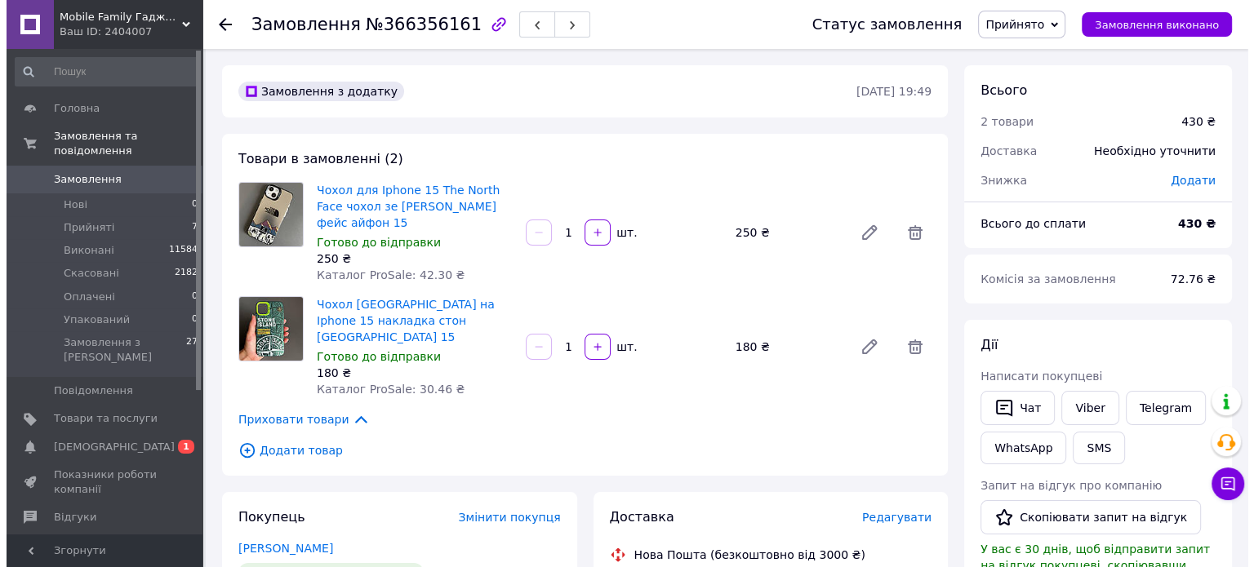
scroll to position [82, 0]
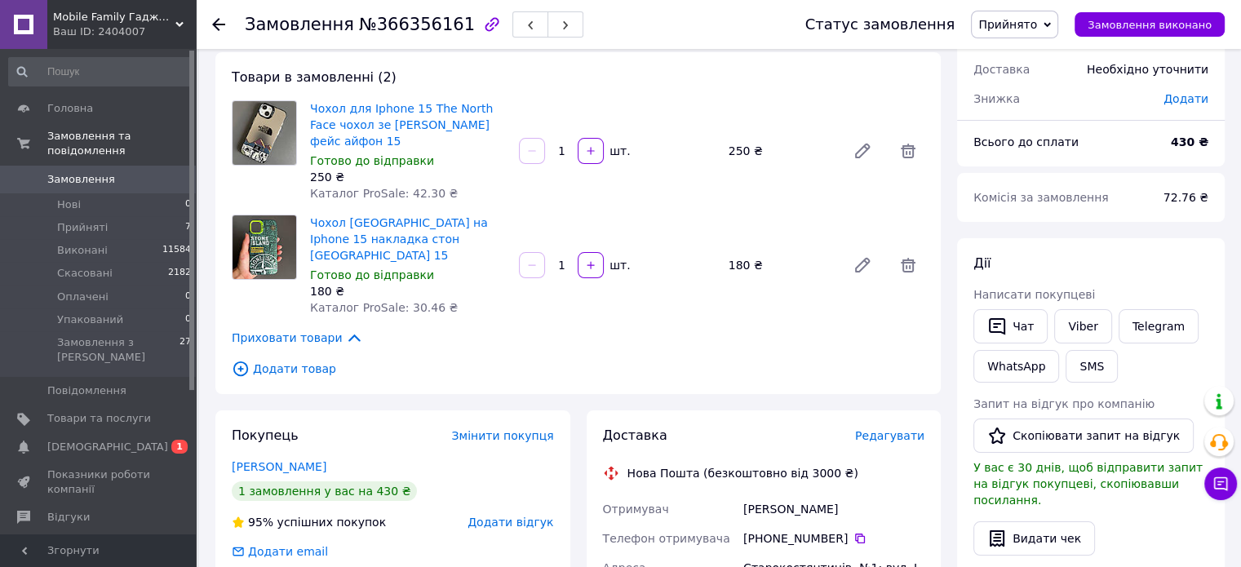
click at [884, 429] on span "Редагувати" at bounding box center [889, 435] width 69 height 13
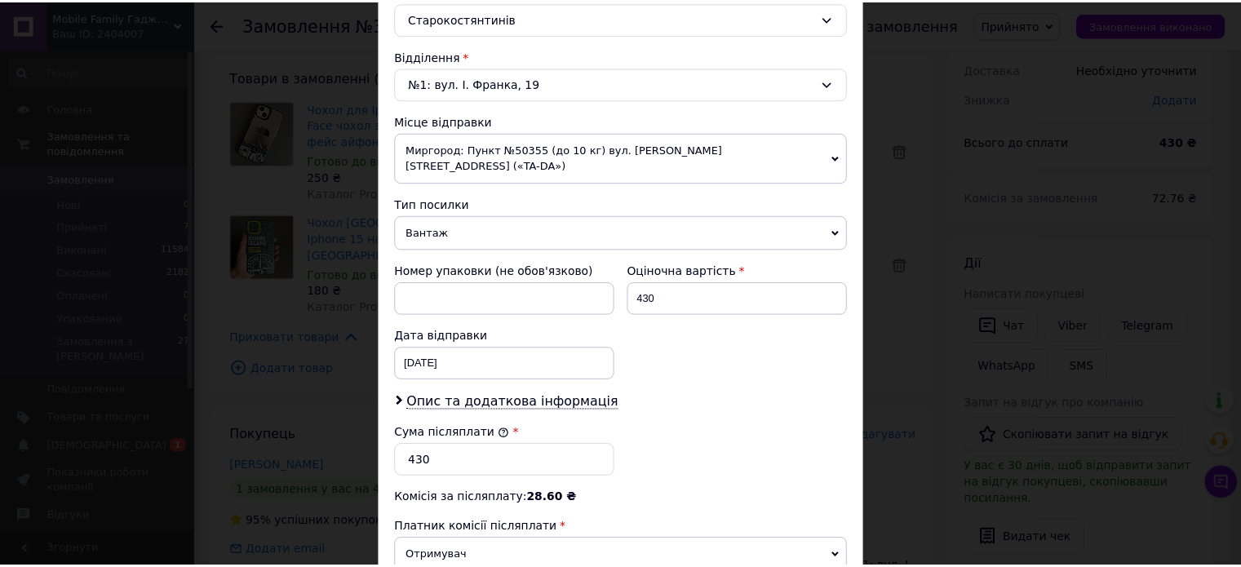
scroll to position [571, 0]
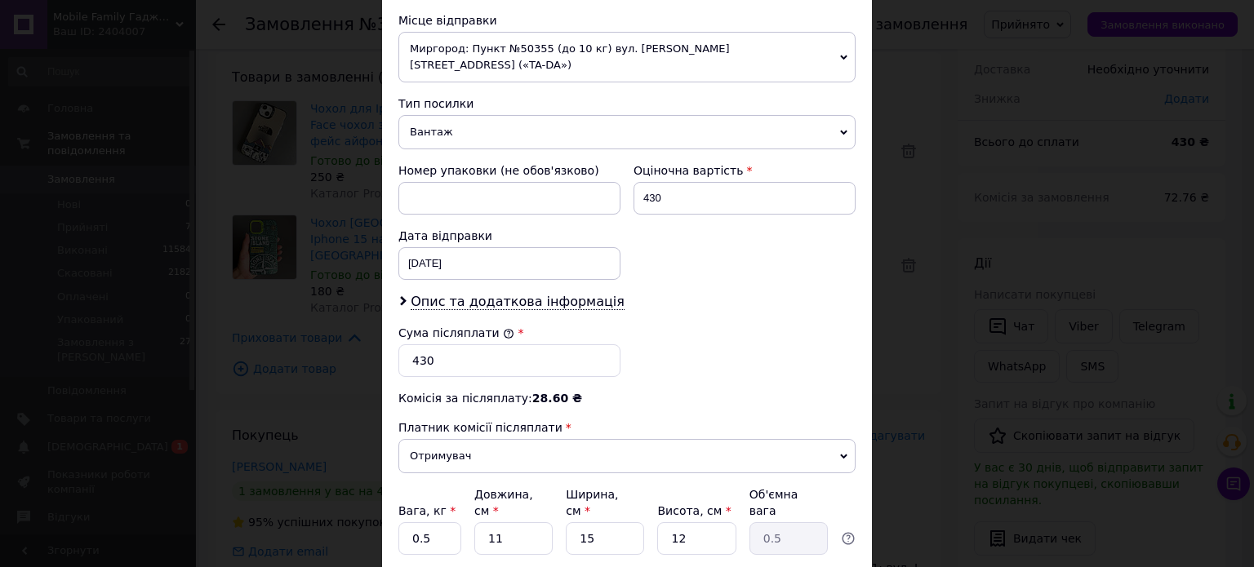
click at [313, 207] on div "× Редагування доставки Спосіб доставки Нова Пошта (безкоштовно від 3000 ₴) Плат…" at bounding box center [627, 283] width 1254 height 567
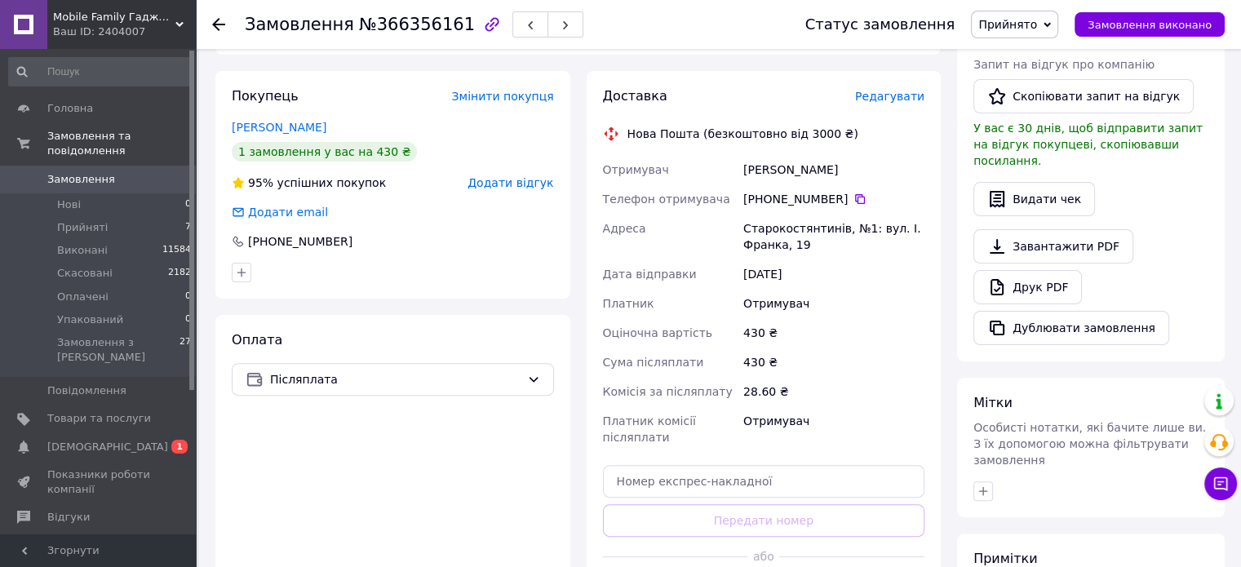
scroll to position [490, 0]
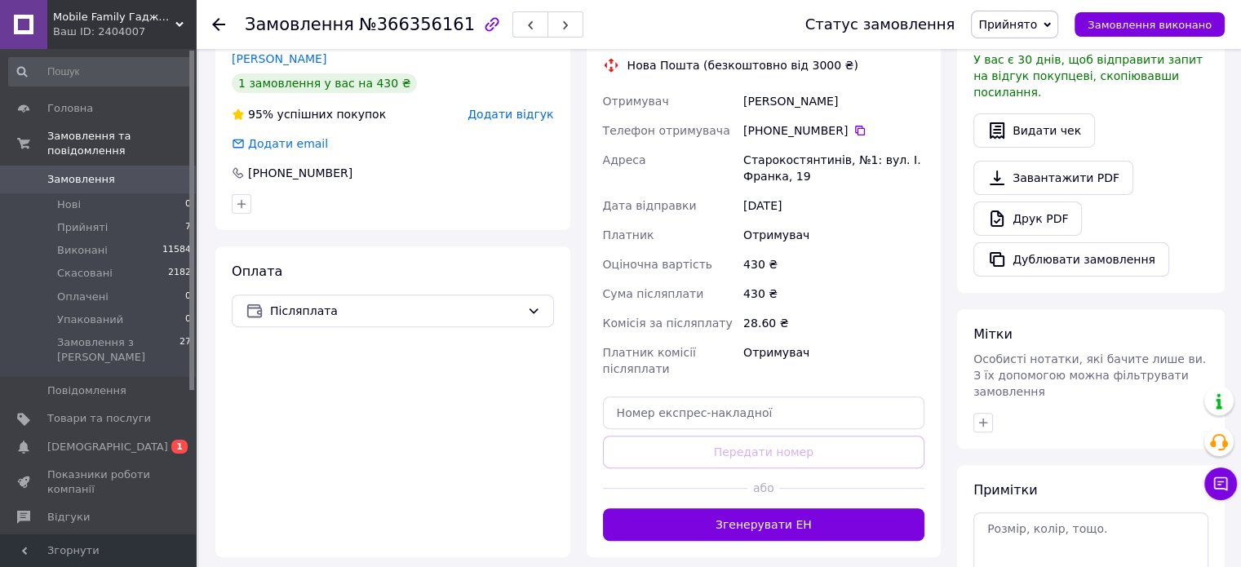
drag, startPoint x: 744, startPoint y: 487, endPoint x: 731, endPoint y: 438, distance: 50.5
click at [742, 509] on button "Згенерувати ЕН" at bounding box center [764, 525] width 322 height 33
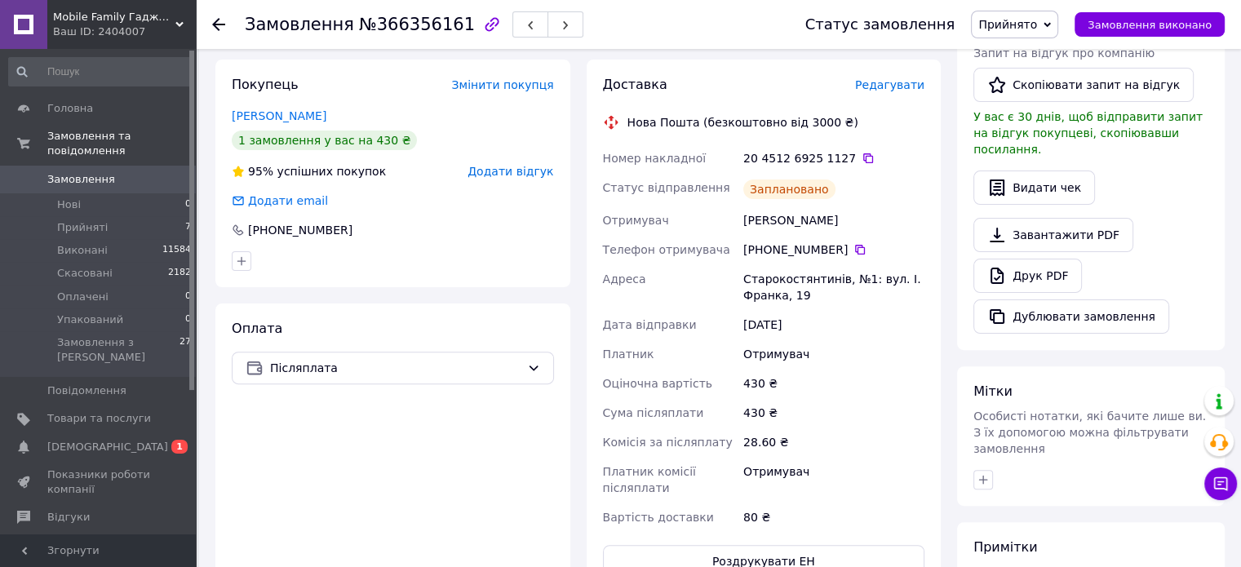
scroll to position [408, 0]
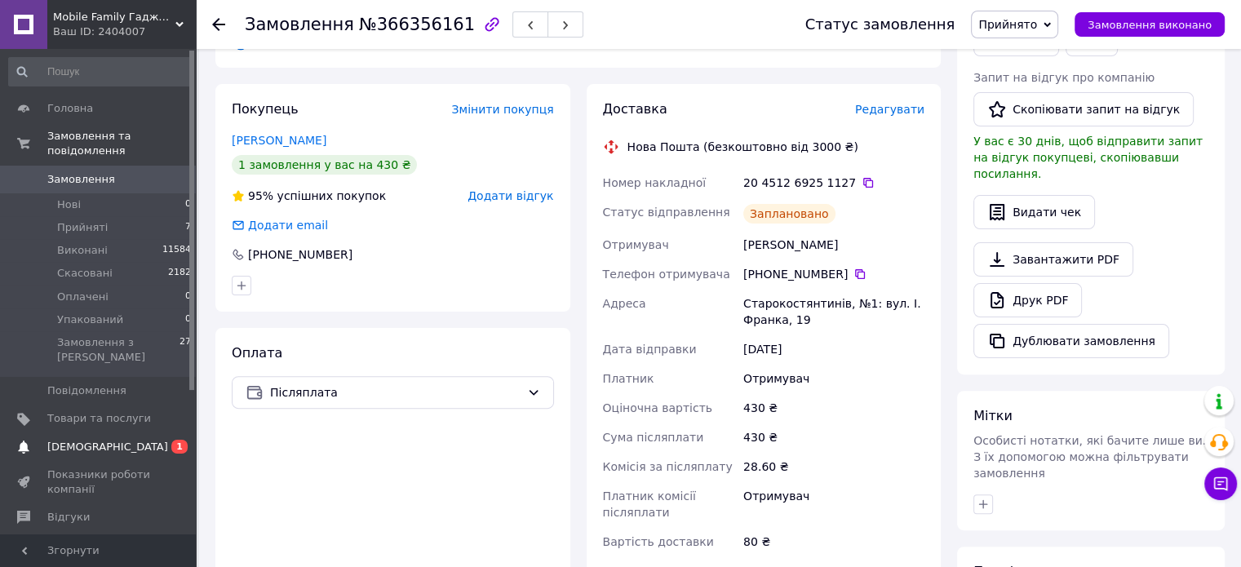
click at [133, 440] on span "[DEMOGRAPHIC_DATA]" at bounding box center [99, 447] width 104 height 15
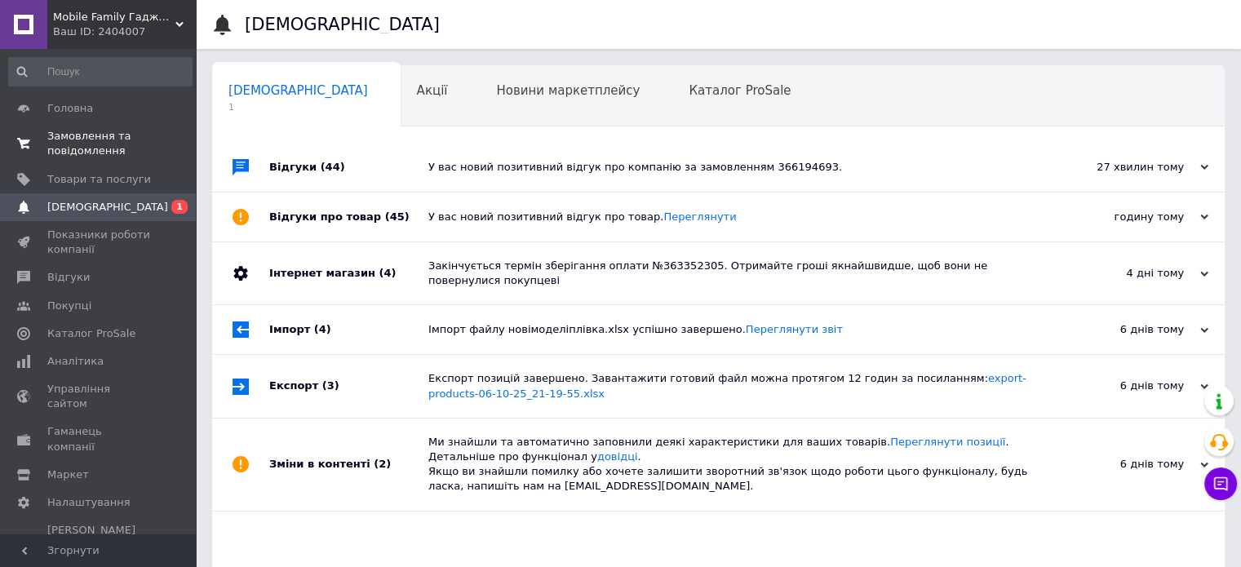
click at [104, 143] on span "Замовлення та повідомлення" at bounding box center [99, 143] width 104 height 29
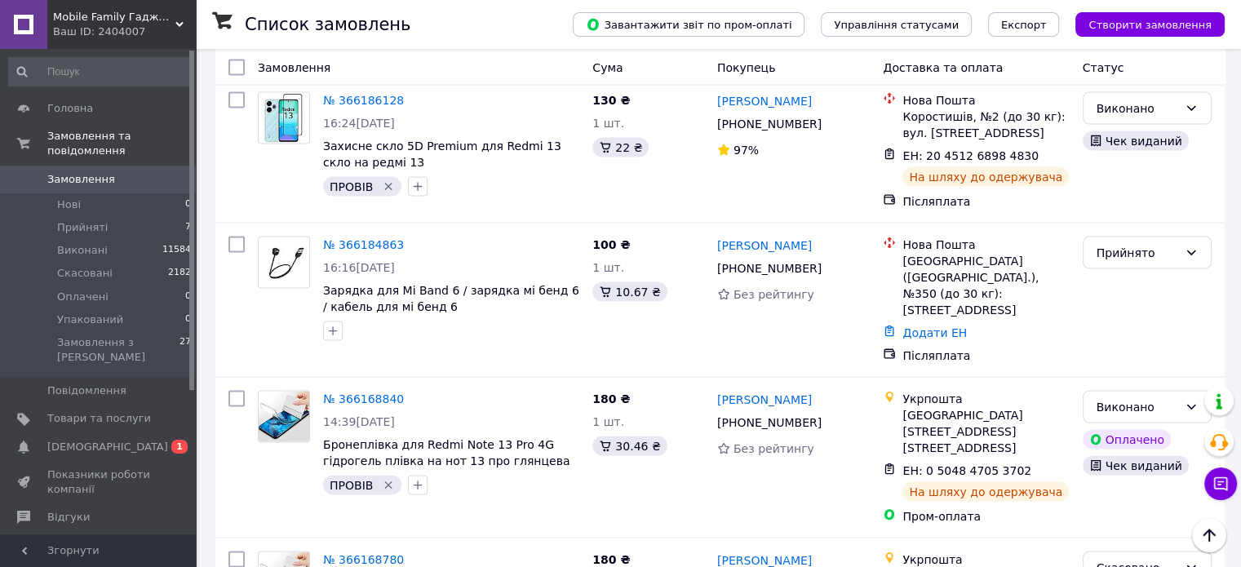
scroll to position [3040, 0]
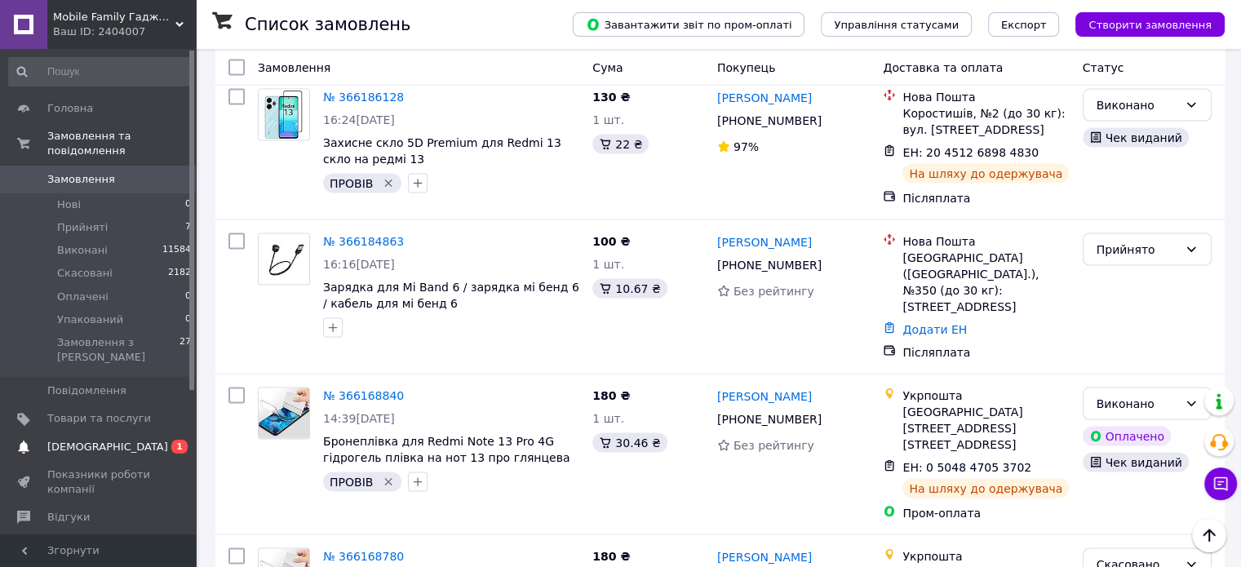
click at [109, 440] on span "[DEMOGRAPHIC_DATA]" at bounding box center [99, 447] width 104 height 15
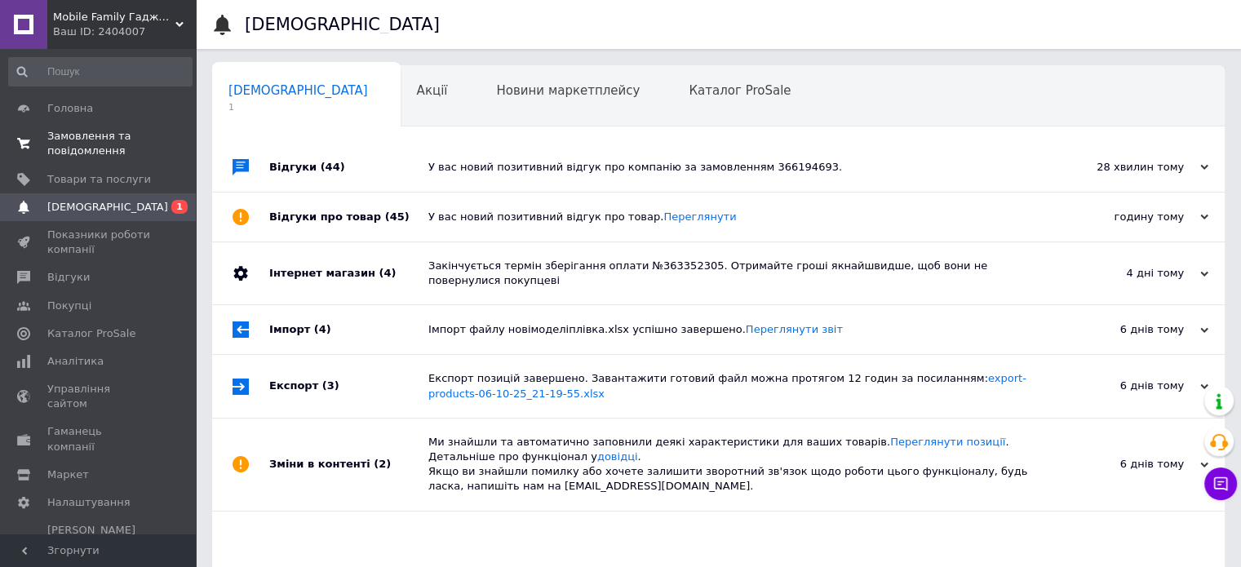
click at [82, 145] on span "Замовлення та повідомлення" at bounding box center [99, 143] width 104 height 29
